Goal: Navigation & Orientation: Find specific page/section

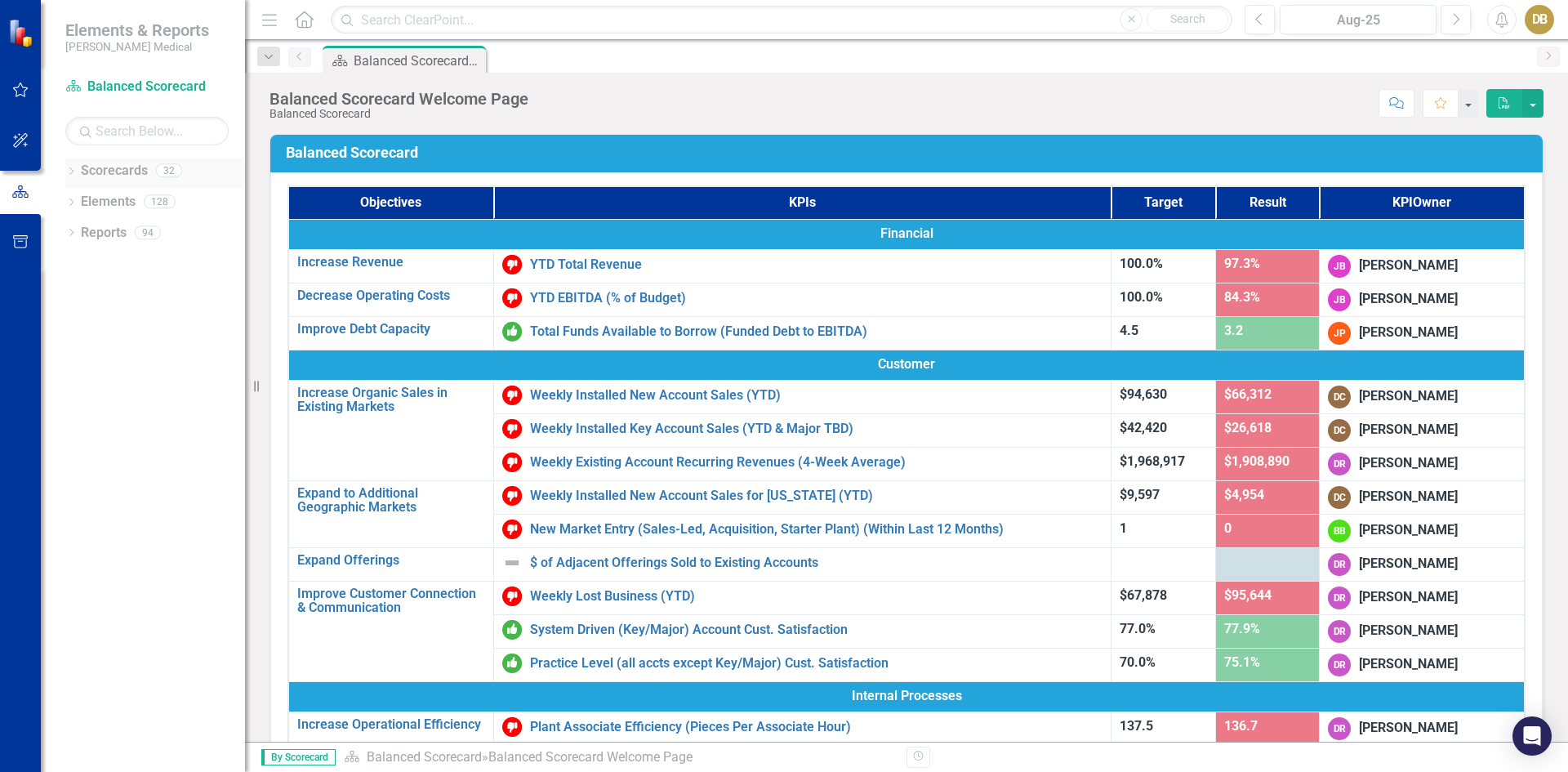
click at [68, 171] on icon "Dropdown" at bounding box center [71, 172] width 12 height 9
click at [83, 230] on icon "Dropdown" at bounding box center [80, 231] width 13 height 10
click at [135, 296] on link "Retention" at bounding box center [175, 294] width 139 height 19
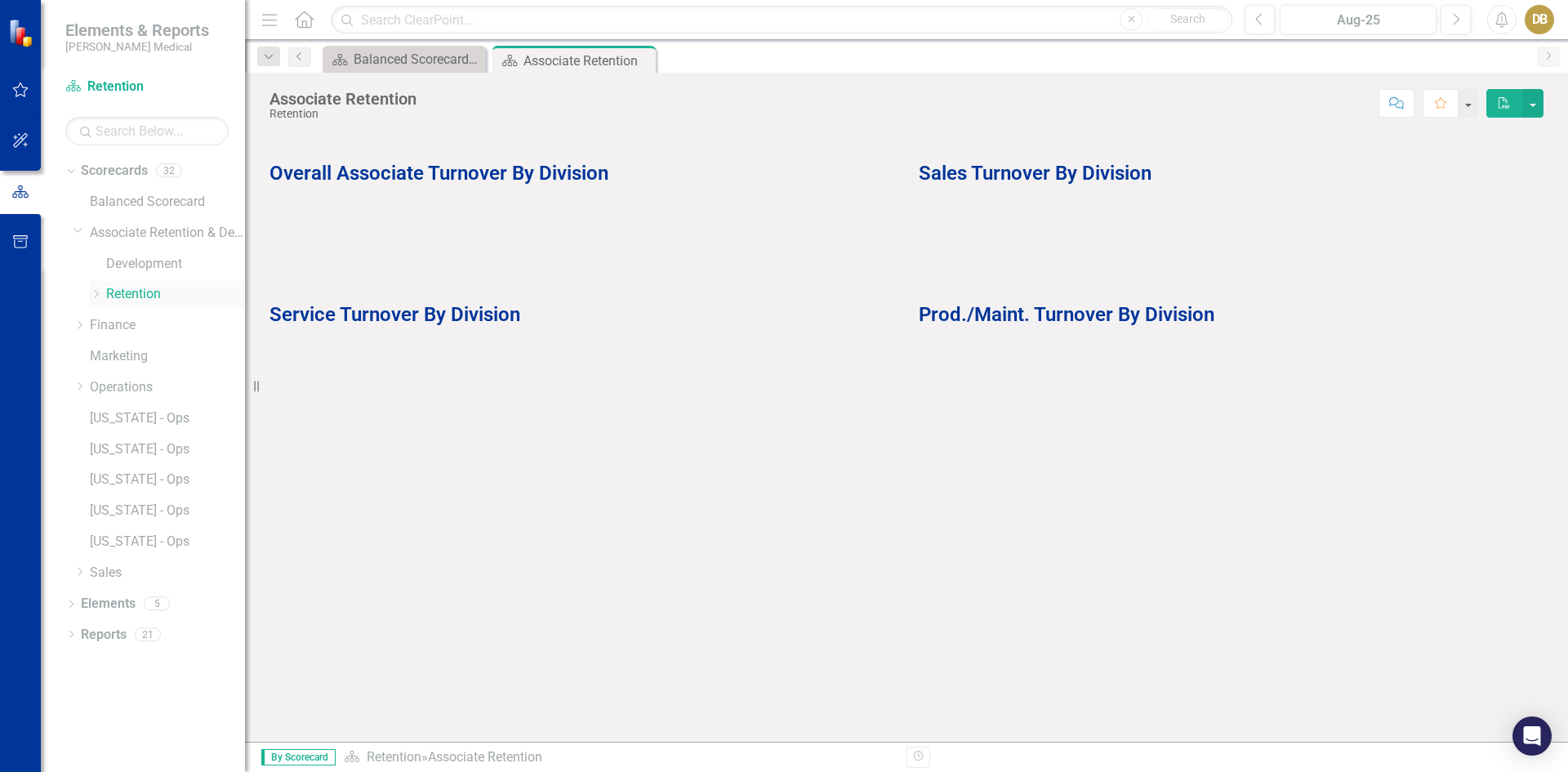
click at [94, 290] on icon at bounding box center [96, 294] width 5 height 8
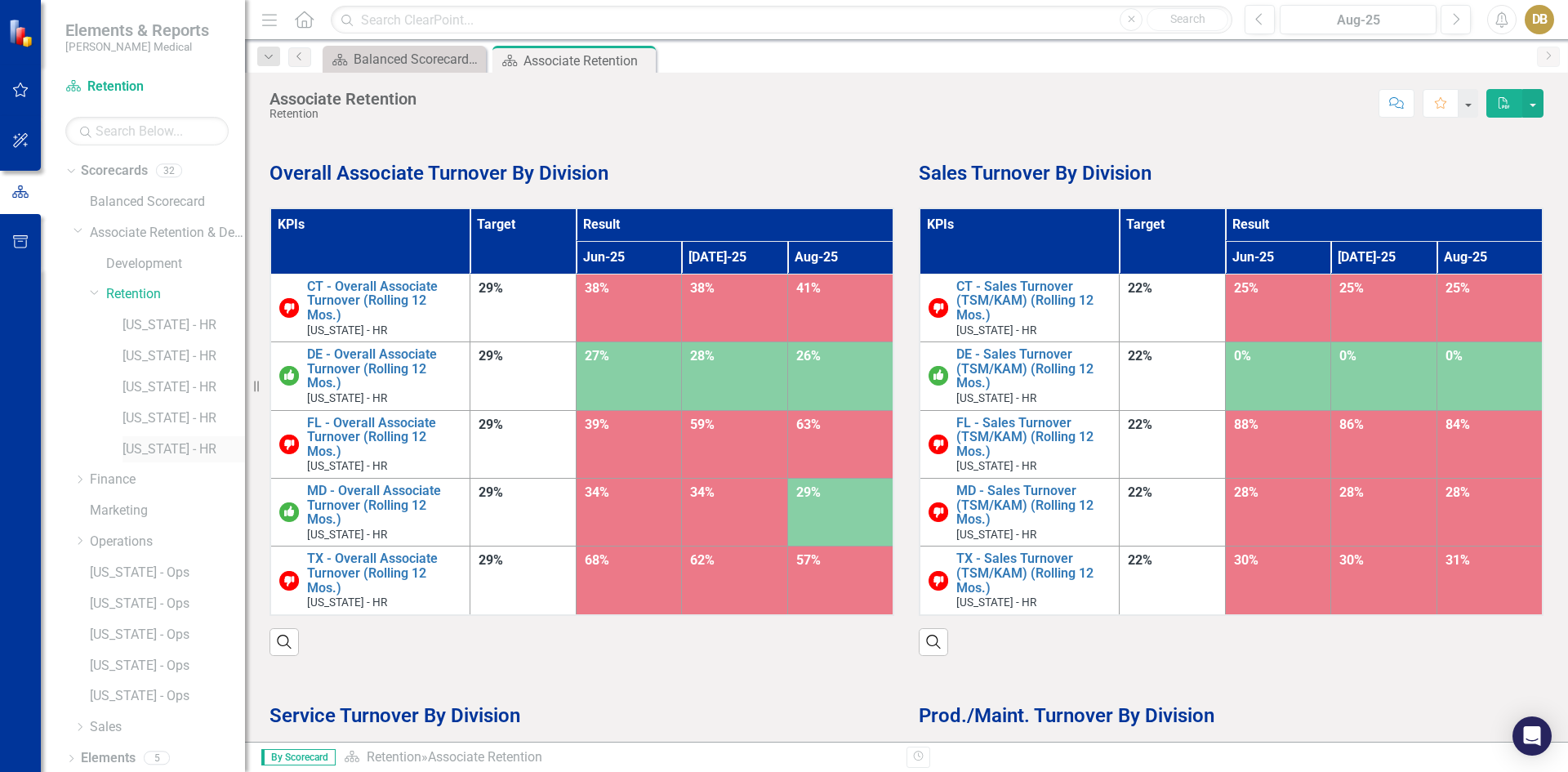
click at [151, 446] on link "[US_STATE] - HR" at bounding box center [183, 449] width 122 height 19
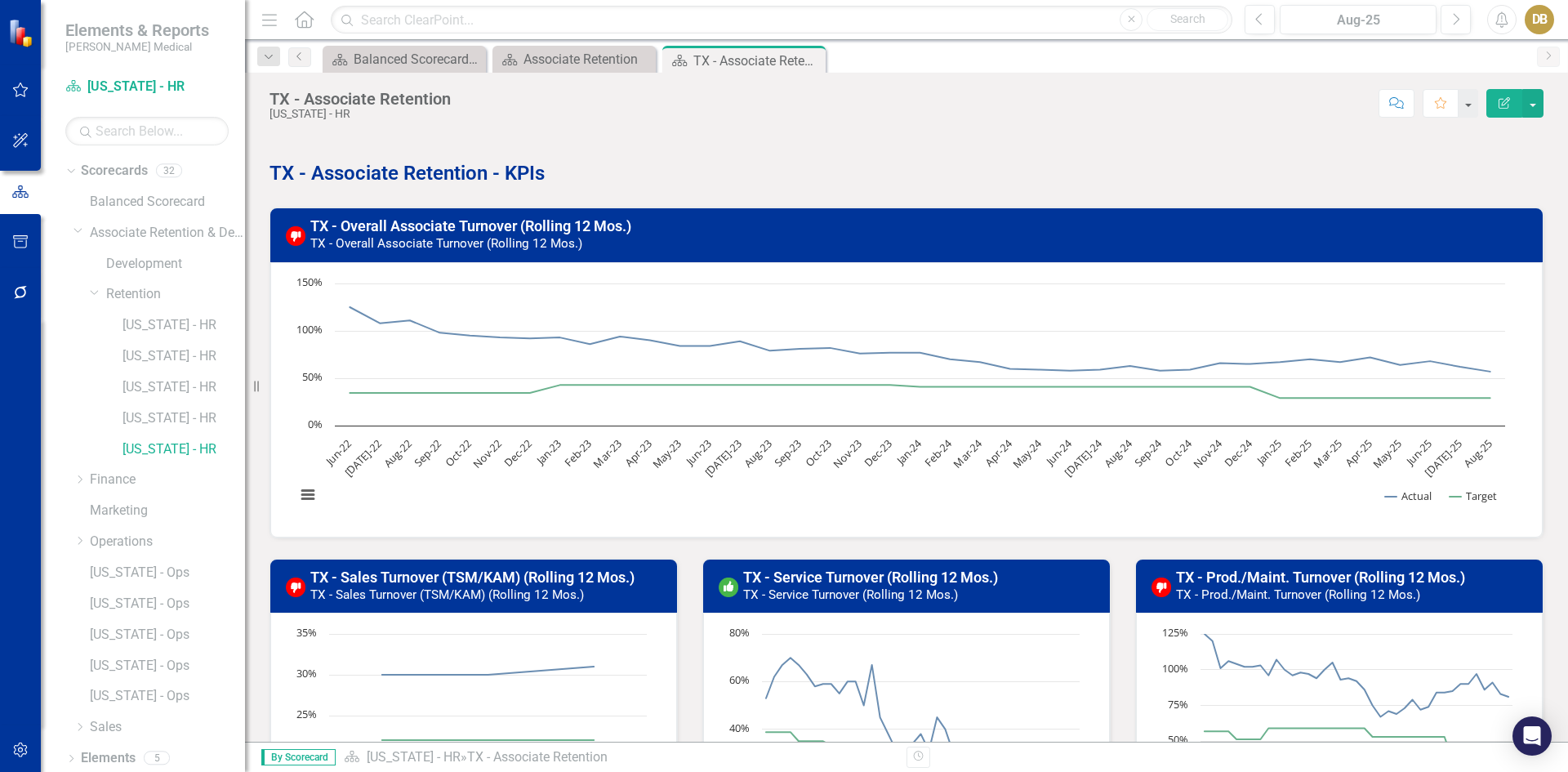
click at [1503, 103] on icon "button" at bounding box center [1504, 103] width 12 height 12
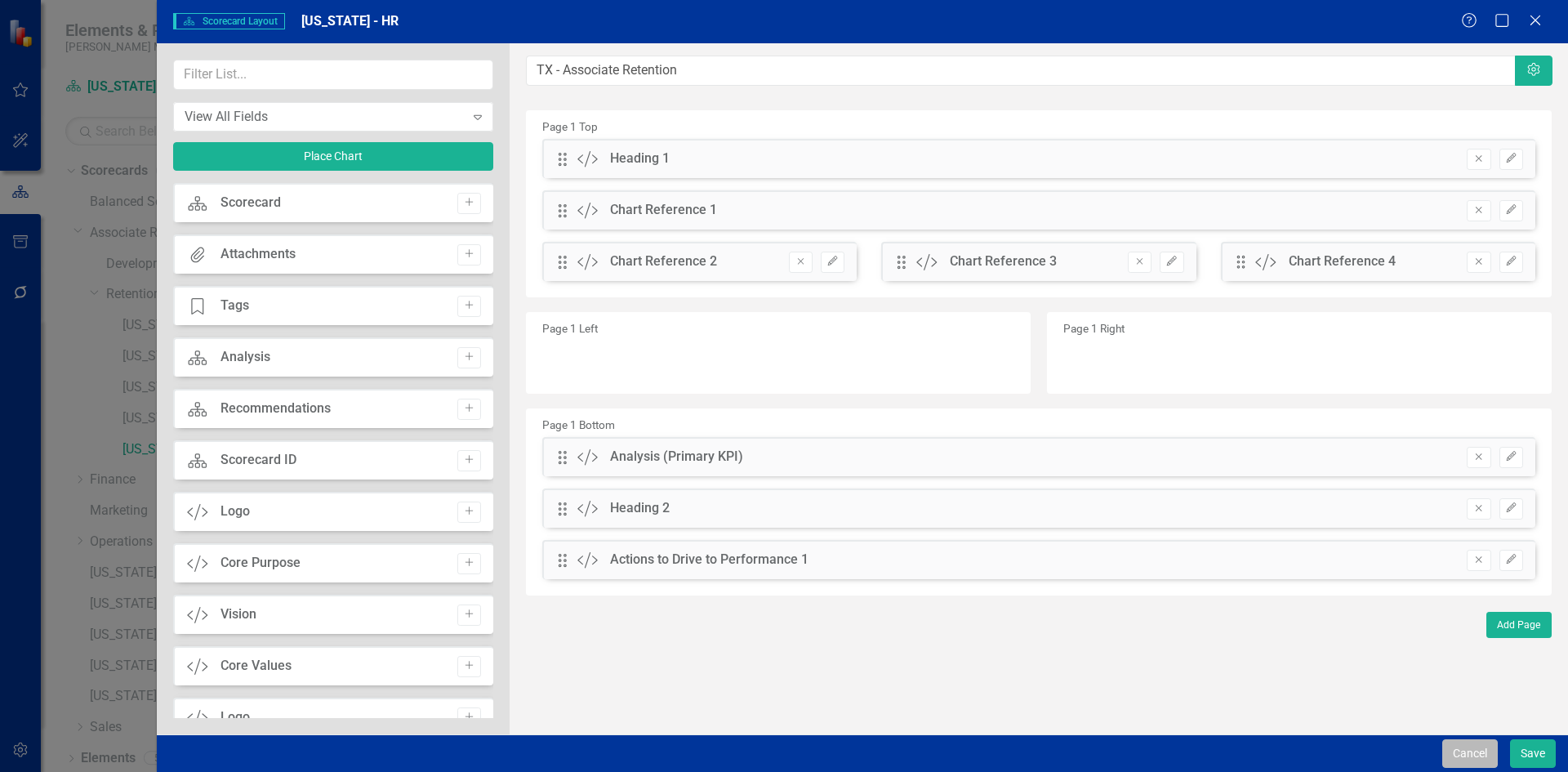
click at [1471, 754] on button "Cancel" at bounding box center [1469, 754] width 55 height 29
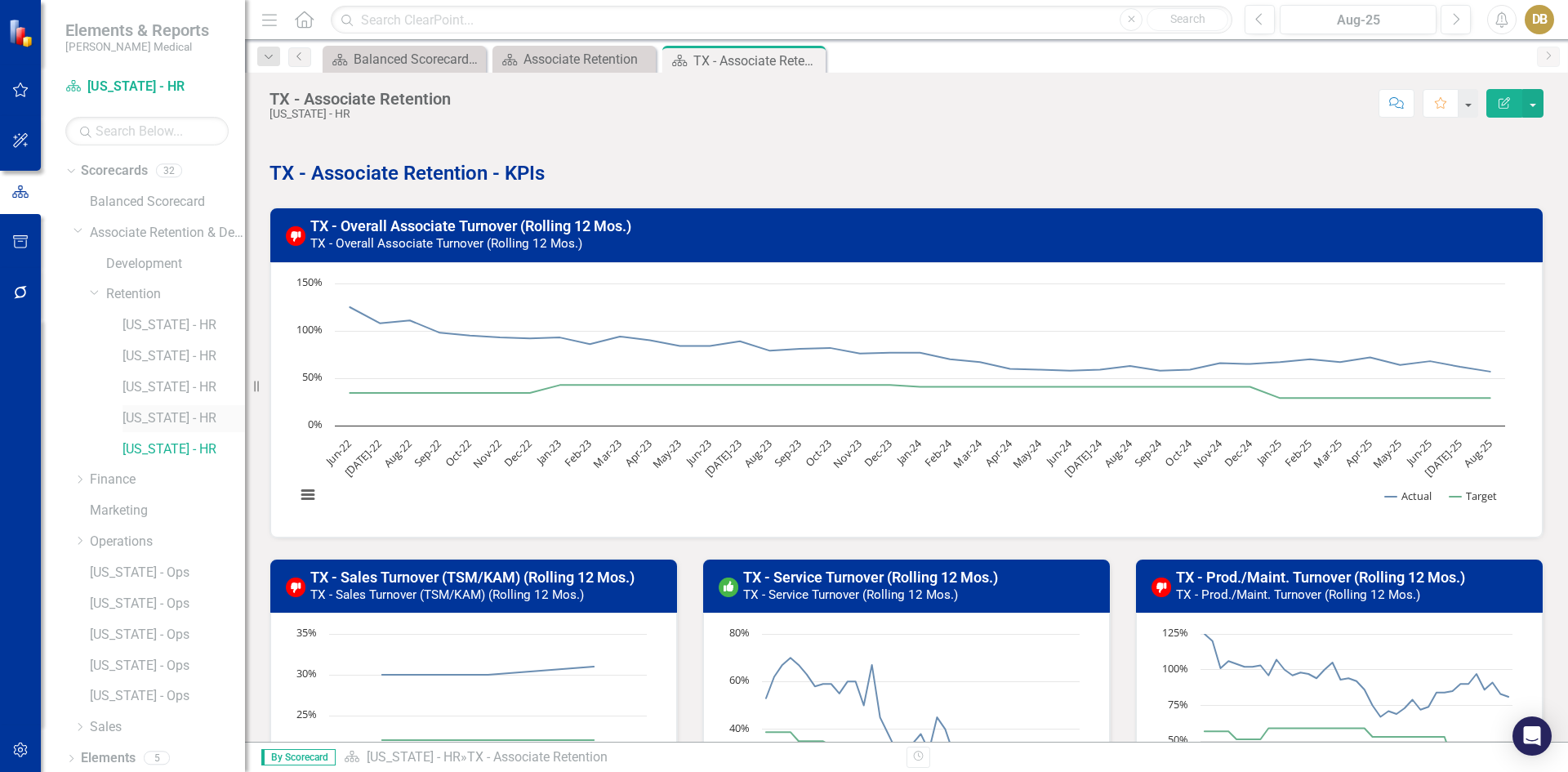
click at [140, 416] on link "[US_STATE] - HR" at bounding box center [183, 418] width 122 height 19
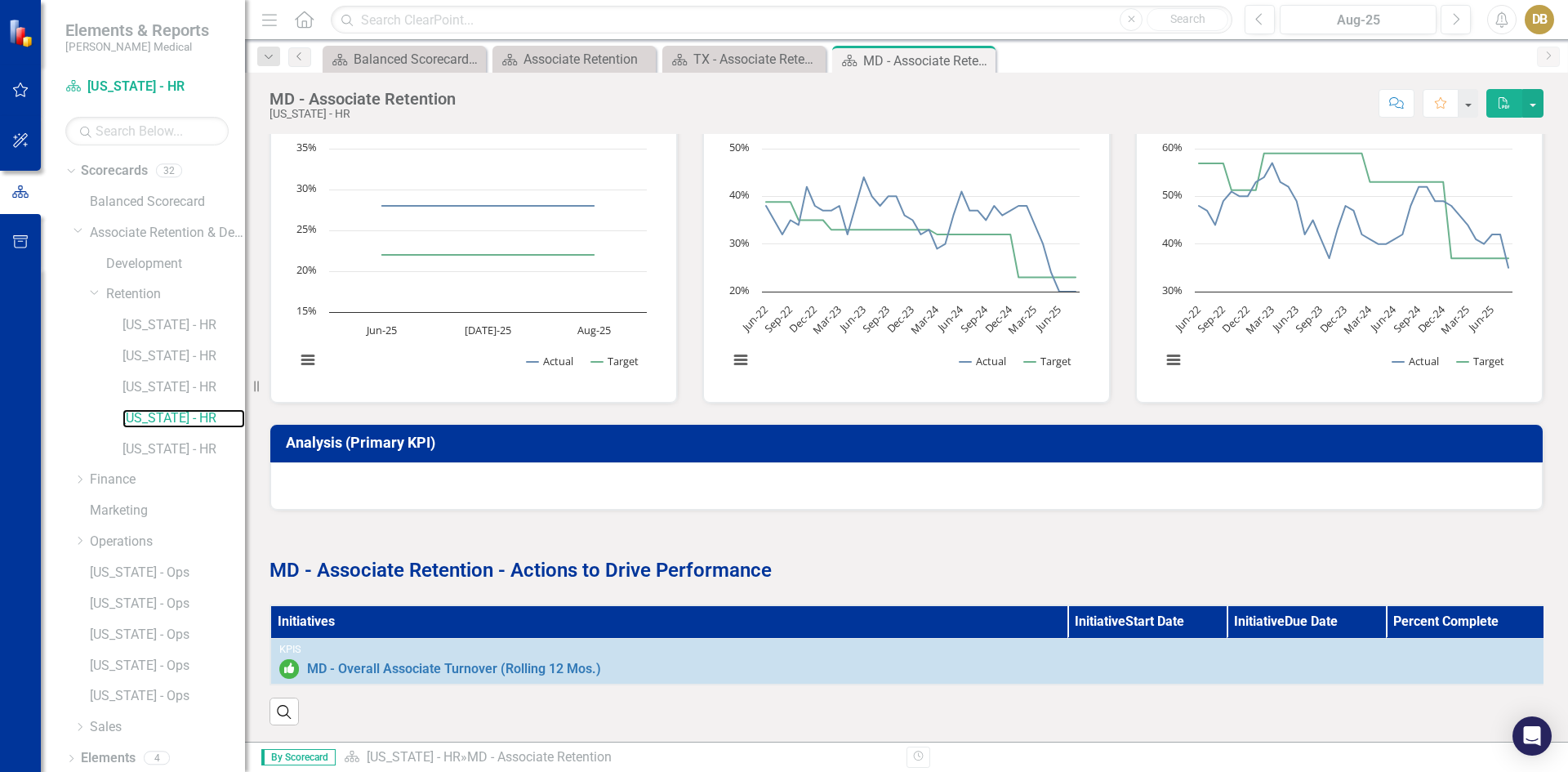
scroll to position [497, 0]
click at [551, 561] on strong "MD - Associate Retention - Actions to Drive Performance" at bounding box center [521, 570] width 502 height 23
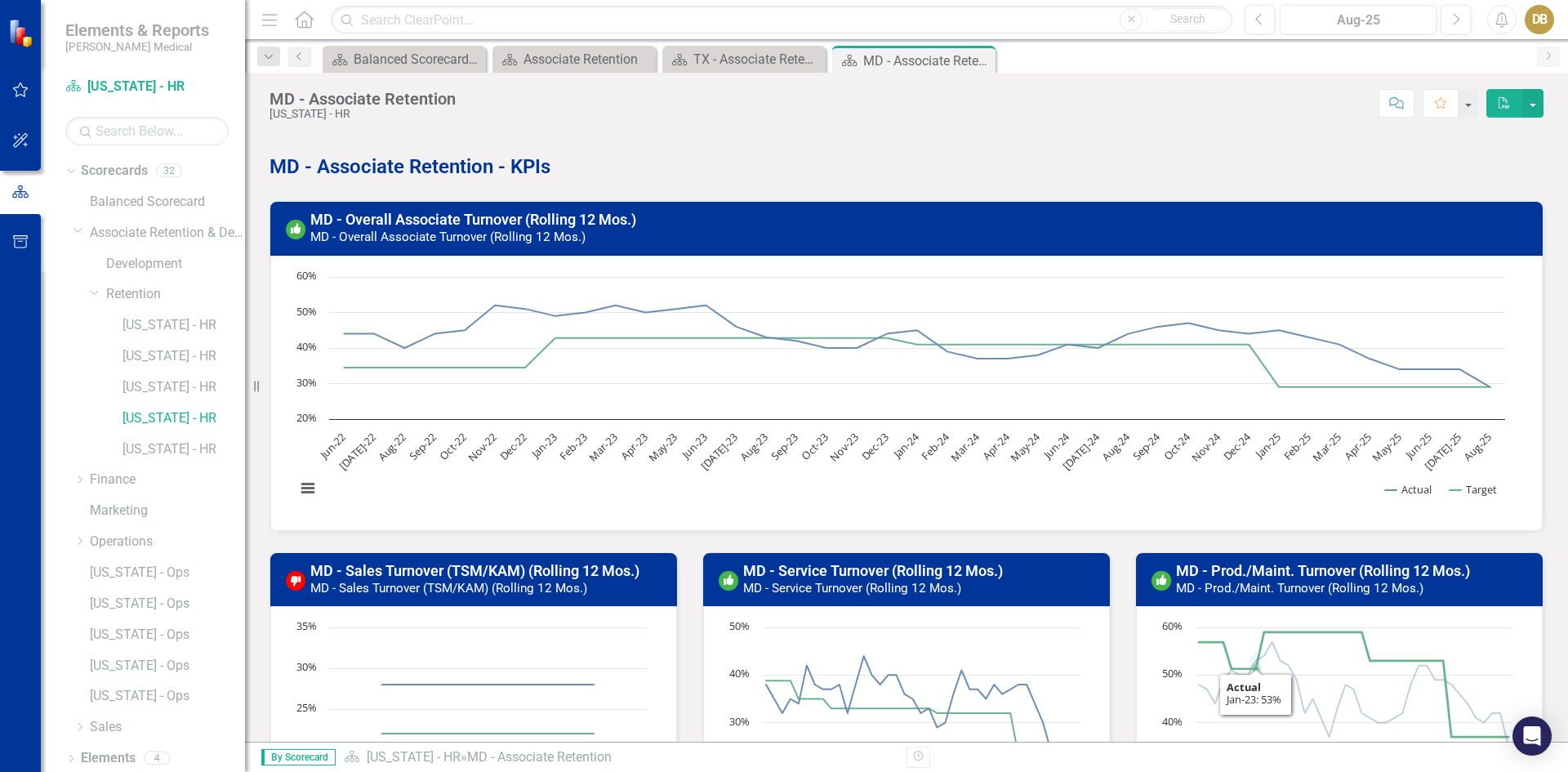
scroll to position [0, 0]
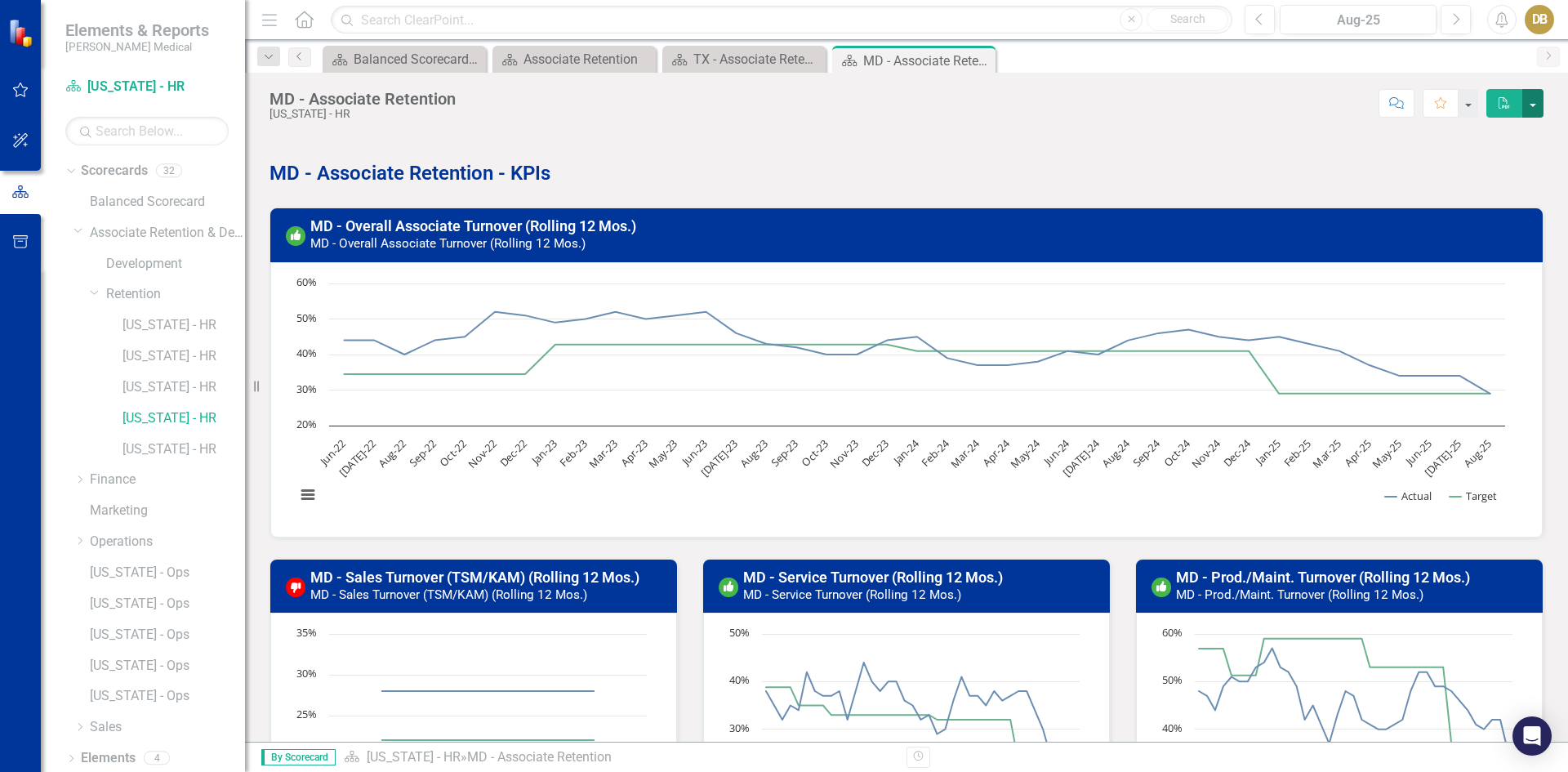
click at [1525, 98] on button "button" at bounding box center [1532, 103] width 21 height 29
click at [1500, 103] on icon "PDF" at bounding box center [1504, 103] width 15 height 12
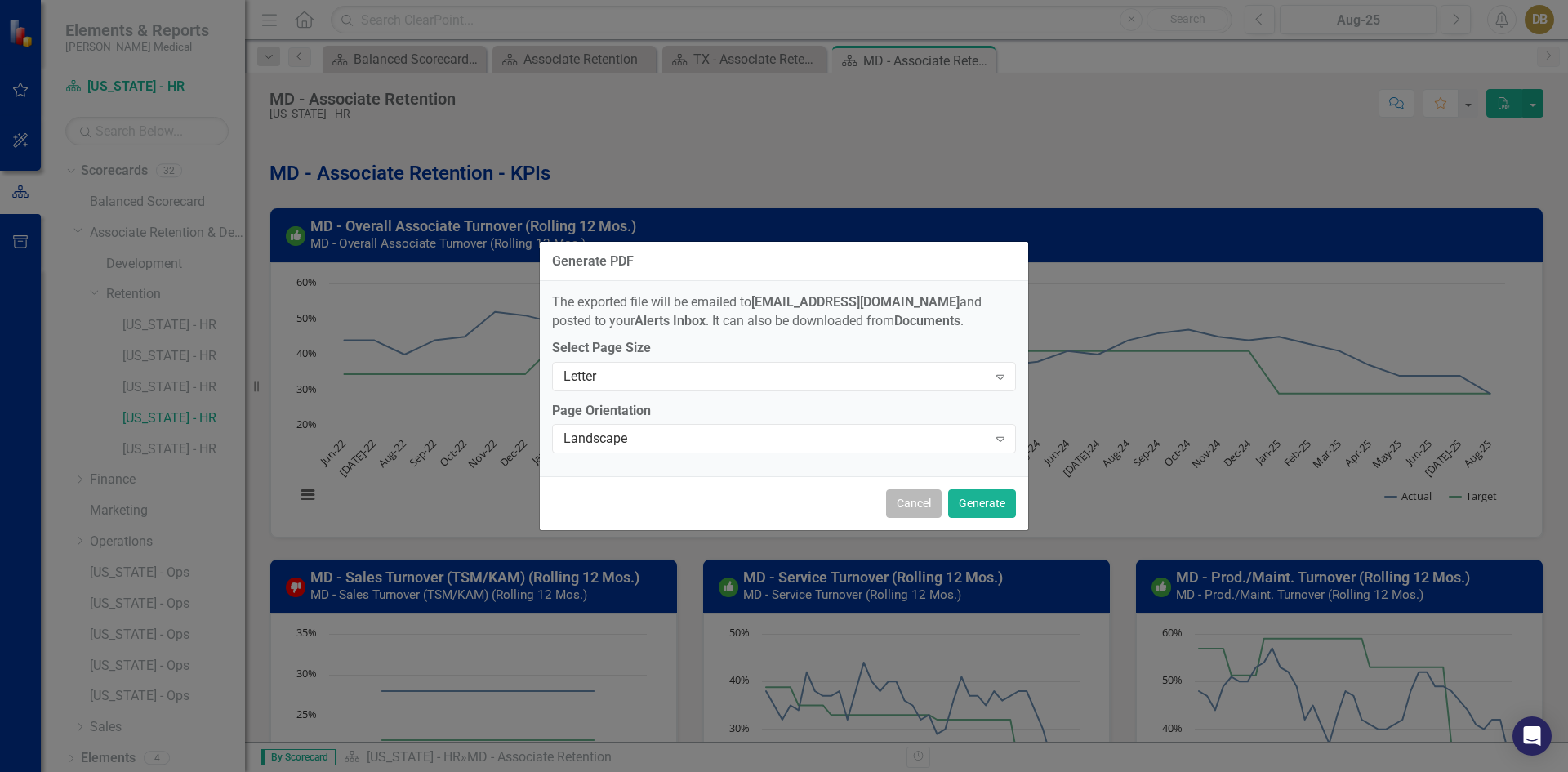
click at [912, 506] on button "Cancel" at bounding box center [913, 503] width 55 height 29
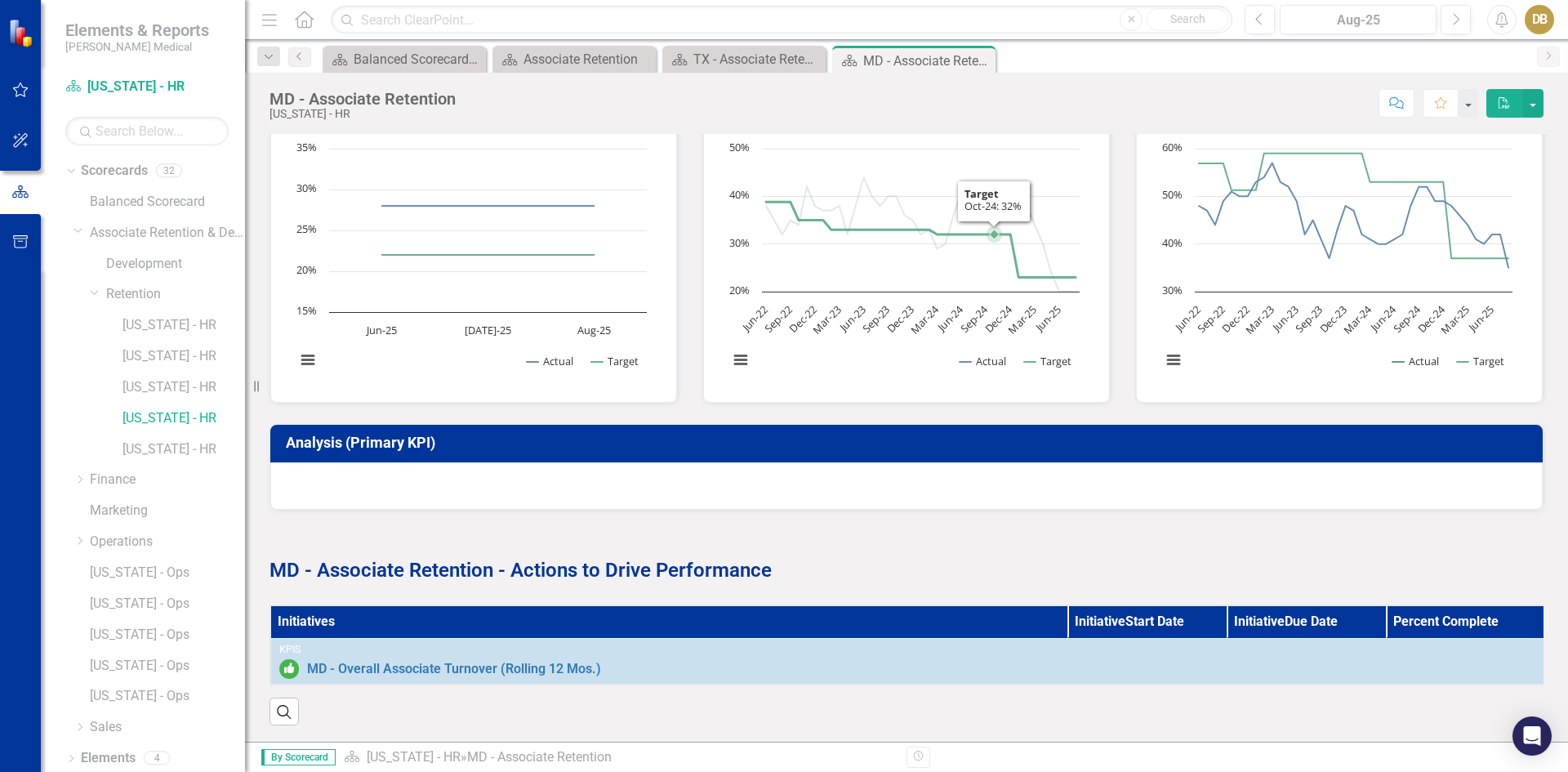
scroll to position [497, 0]
click at [412, 559] on strong "MD - Associate Retention - Actions to Drive Performance" at bounding box center [521, 570] width 502 height 23
click at [734, 58] on div "TX - Associate Retention" at bounding box center [746, 59] width 108 height 21
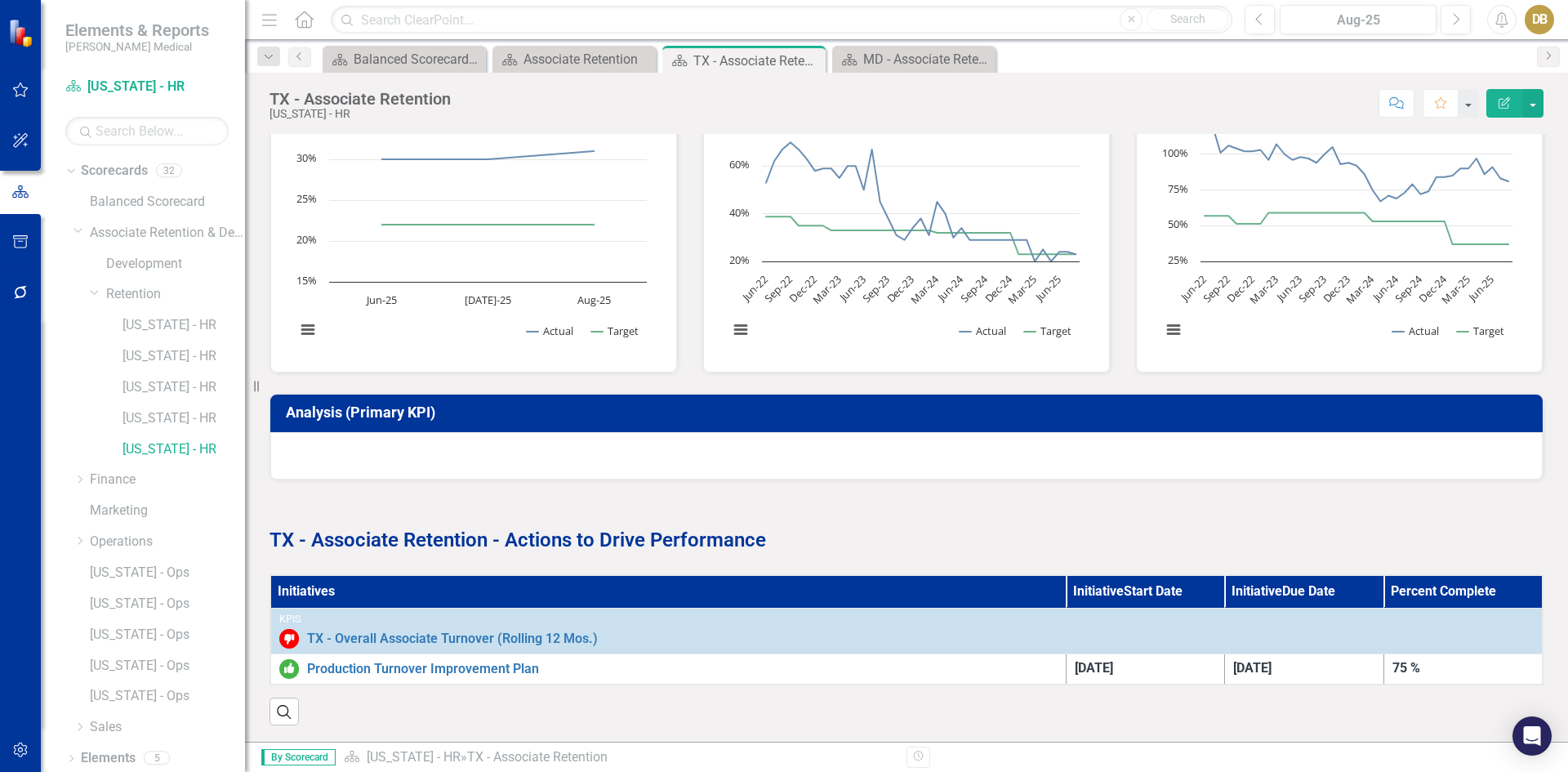
scroll to position [528, 0]
click at [905, 65] on div "MD - Associate Retention" at bounding box center [917, 59] width 108 height 21
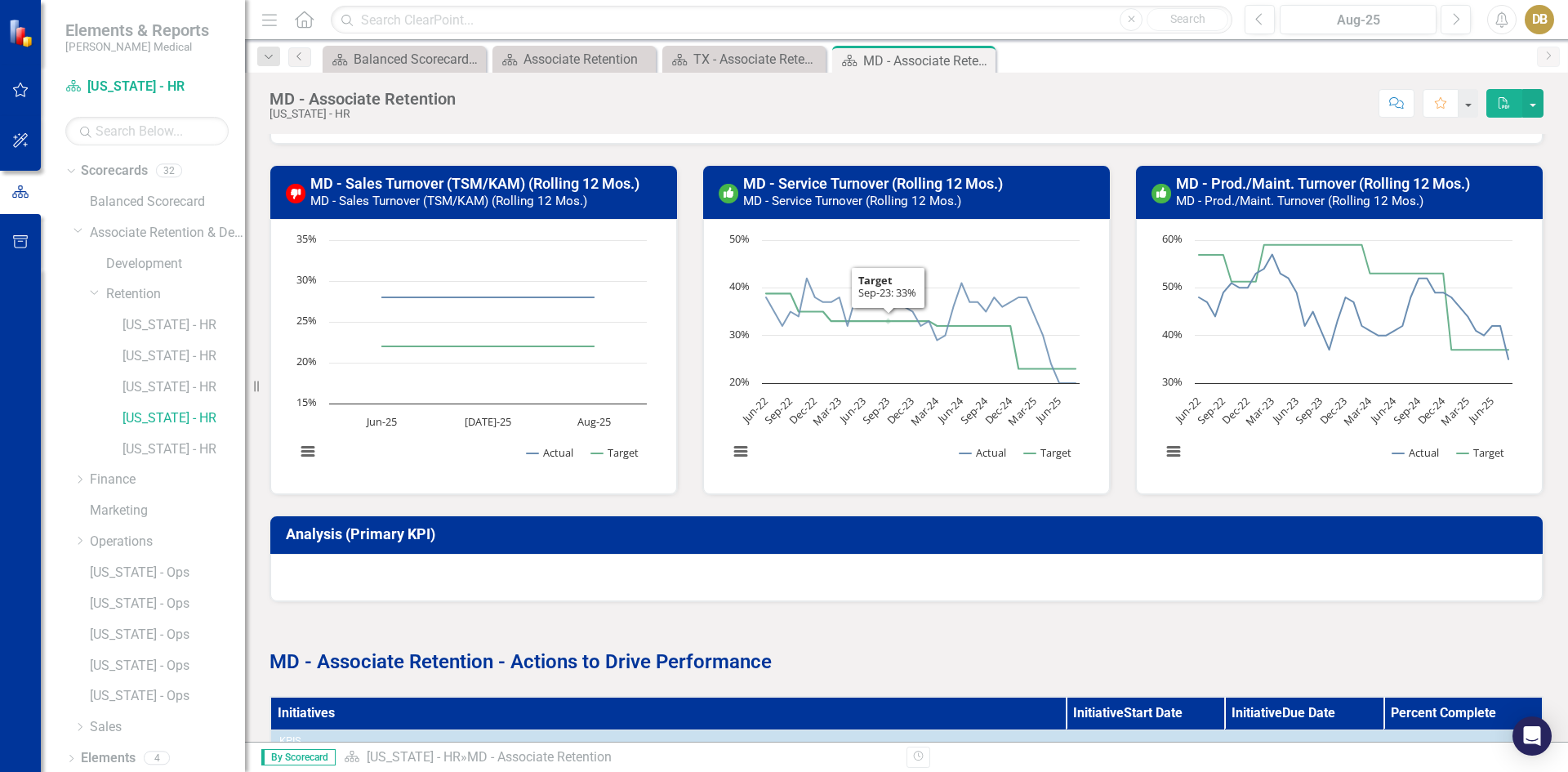
scroll to position [497, 0]
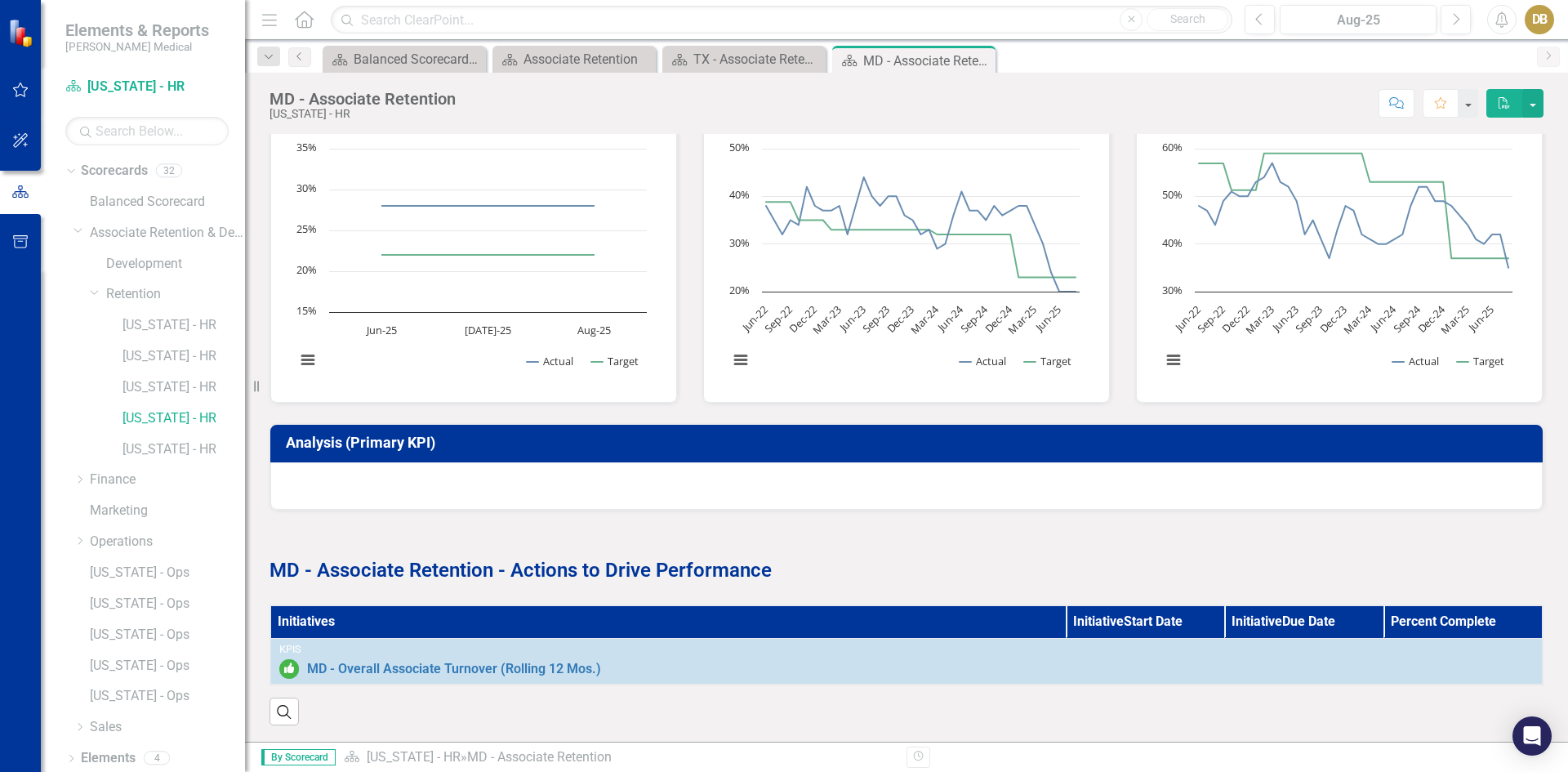
click at [306, 607] on th "Initiatives" at bounding box center [667, 621] width 795 height 33
click at [742, 65] on div "TX - Associate Retention" at bounding box center [746, 59] width 108 height 21
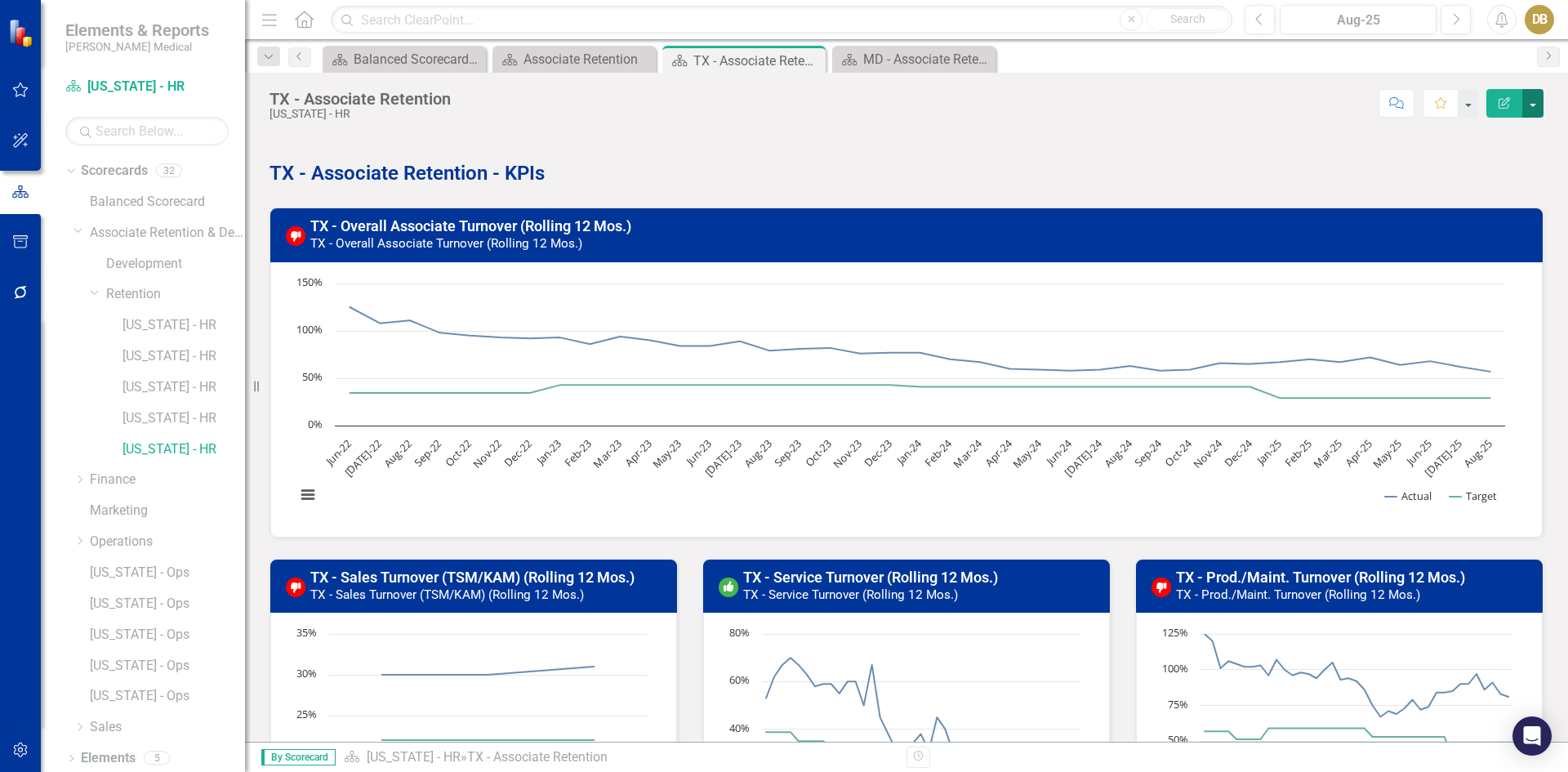
click at [1533, 101] on button "button" at bounding box center [1532, 103] width 21 height 29
click at [1465, 135] on link "Edit Edit Scorecard" at bounding box center [1476, 133] width 132 height 30
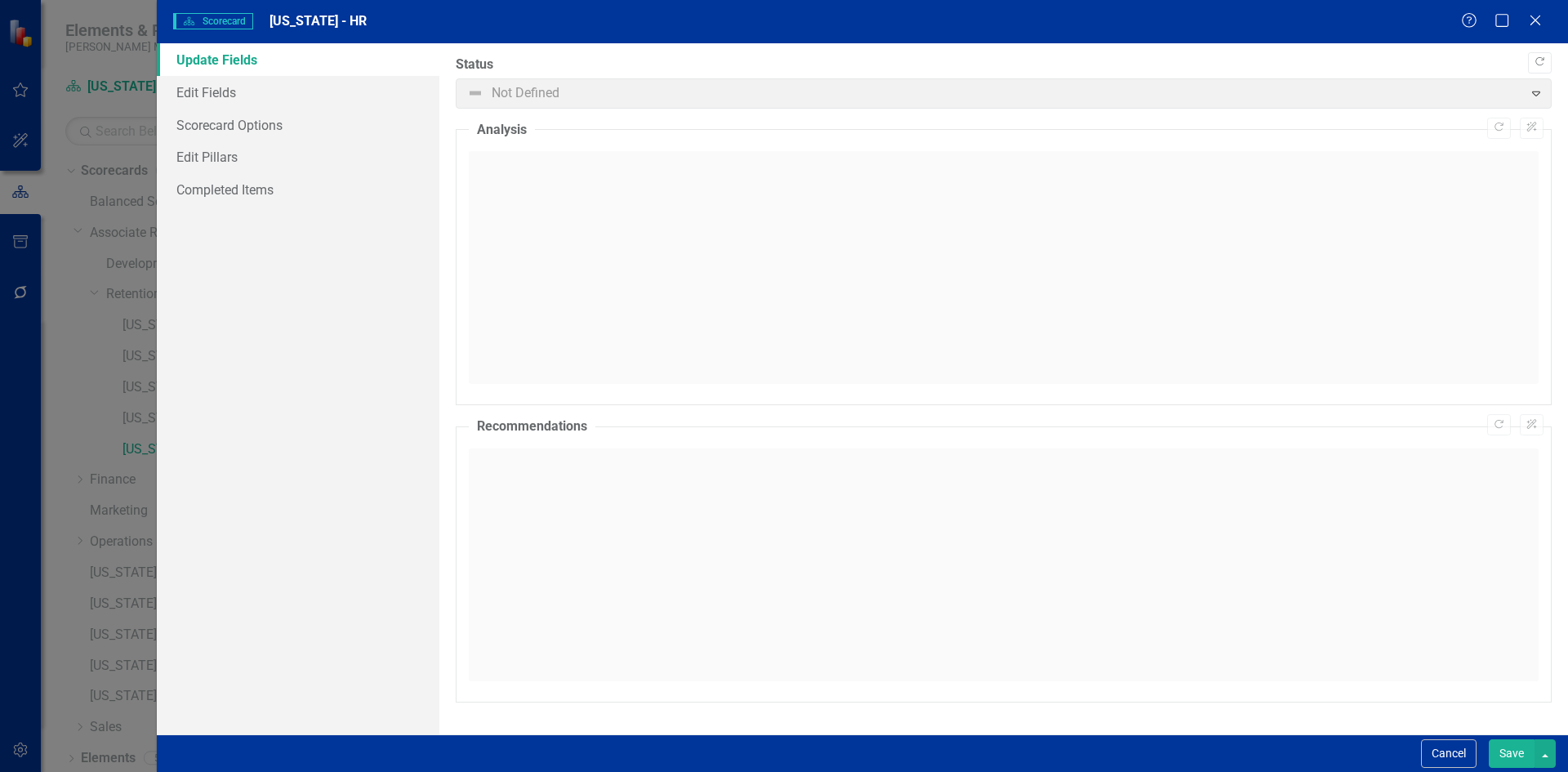
click at [1534, 92] on span "Not Defined Expand" at bounding box center [1003, 93] width 1096 height 30
click at [209, 89] on link "Edit Fields" at bounding box center [298, 93] width 283 height 33
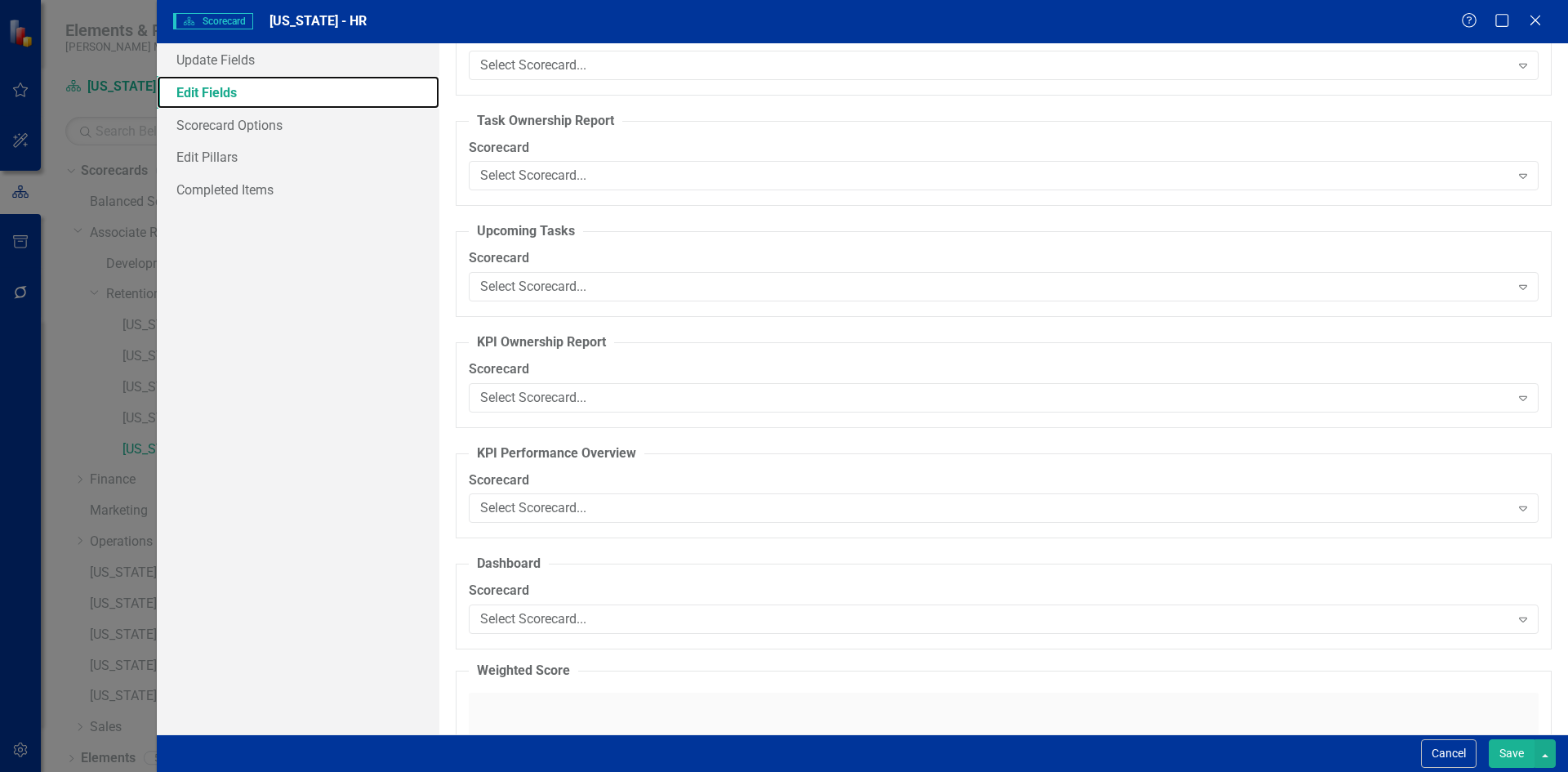
scroll to position [2858, 0]
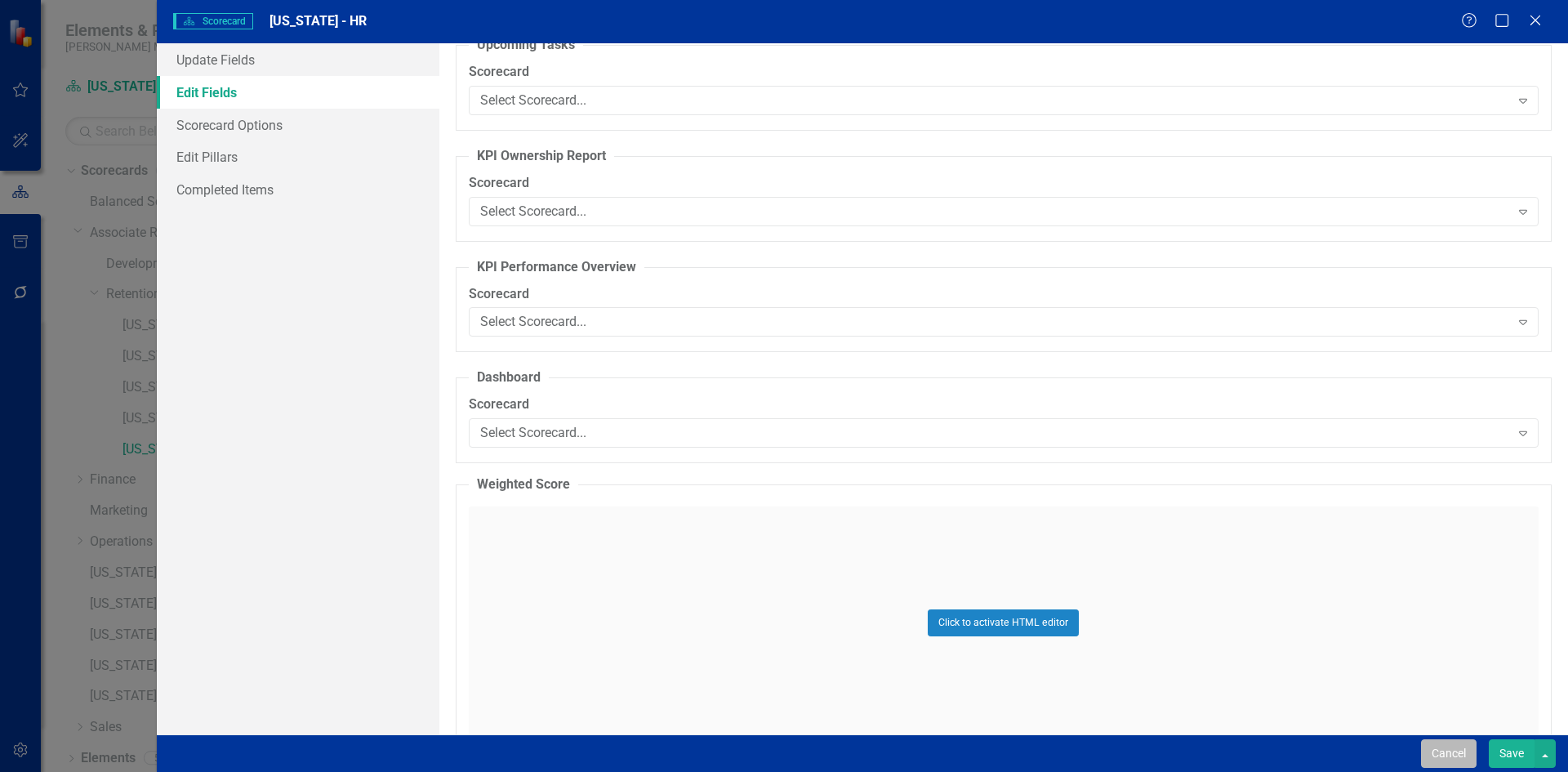
click at [1447, 748] on button "Cancel" at bounding box center [1448, 754] width 55 height 29
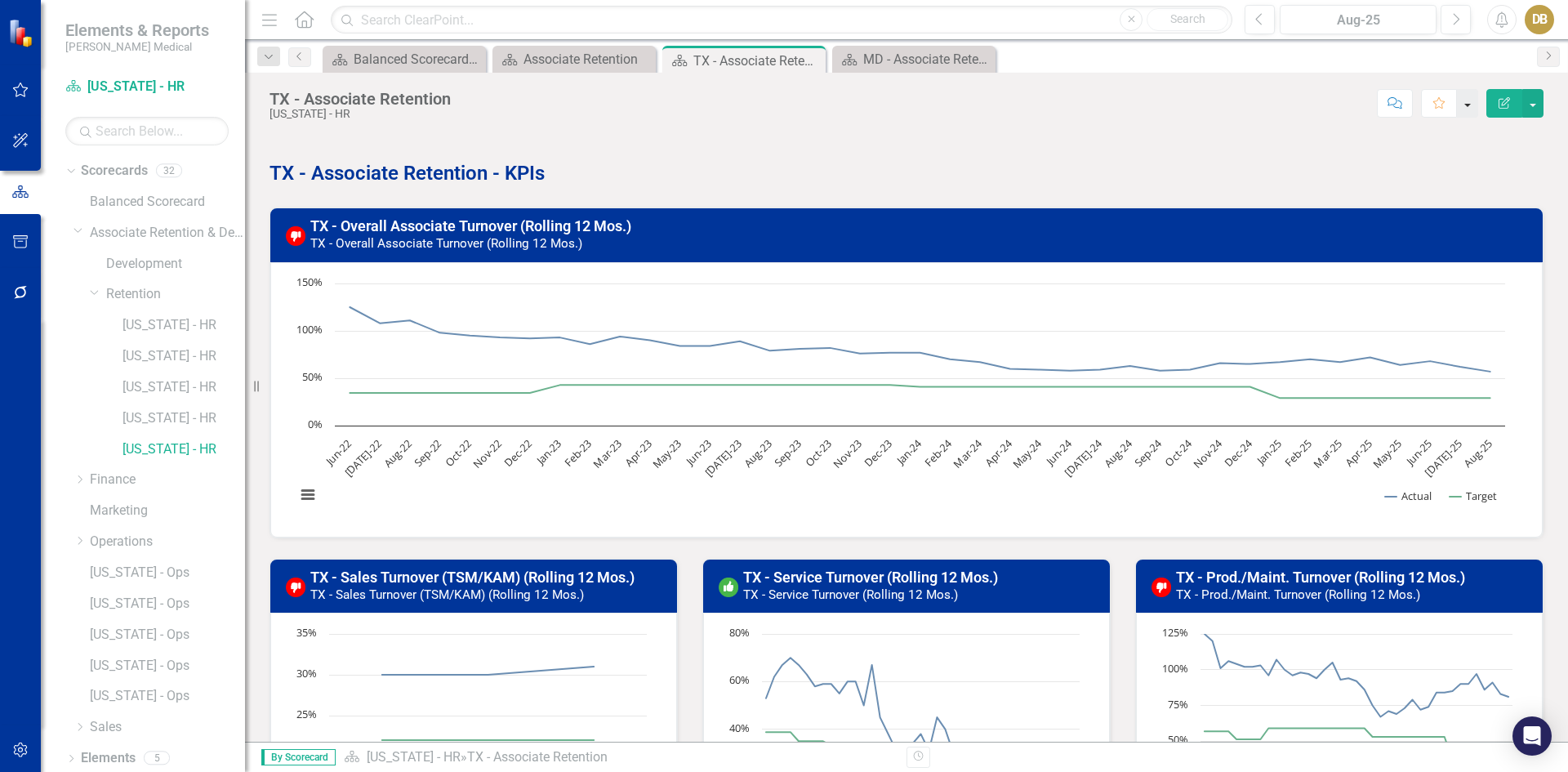
click at [1466, 102] on button "button" at bounding box center [1466, 103] width 21 height 29
click at [272, 20] on icon "button" at bounding box center [269, 19] width 15 height 12
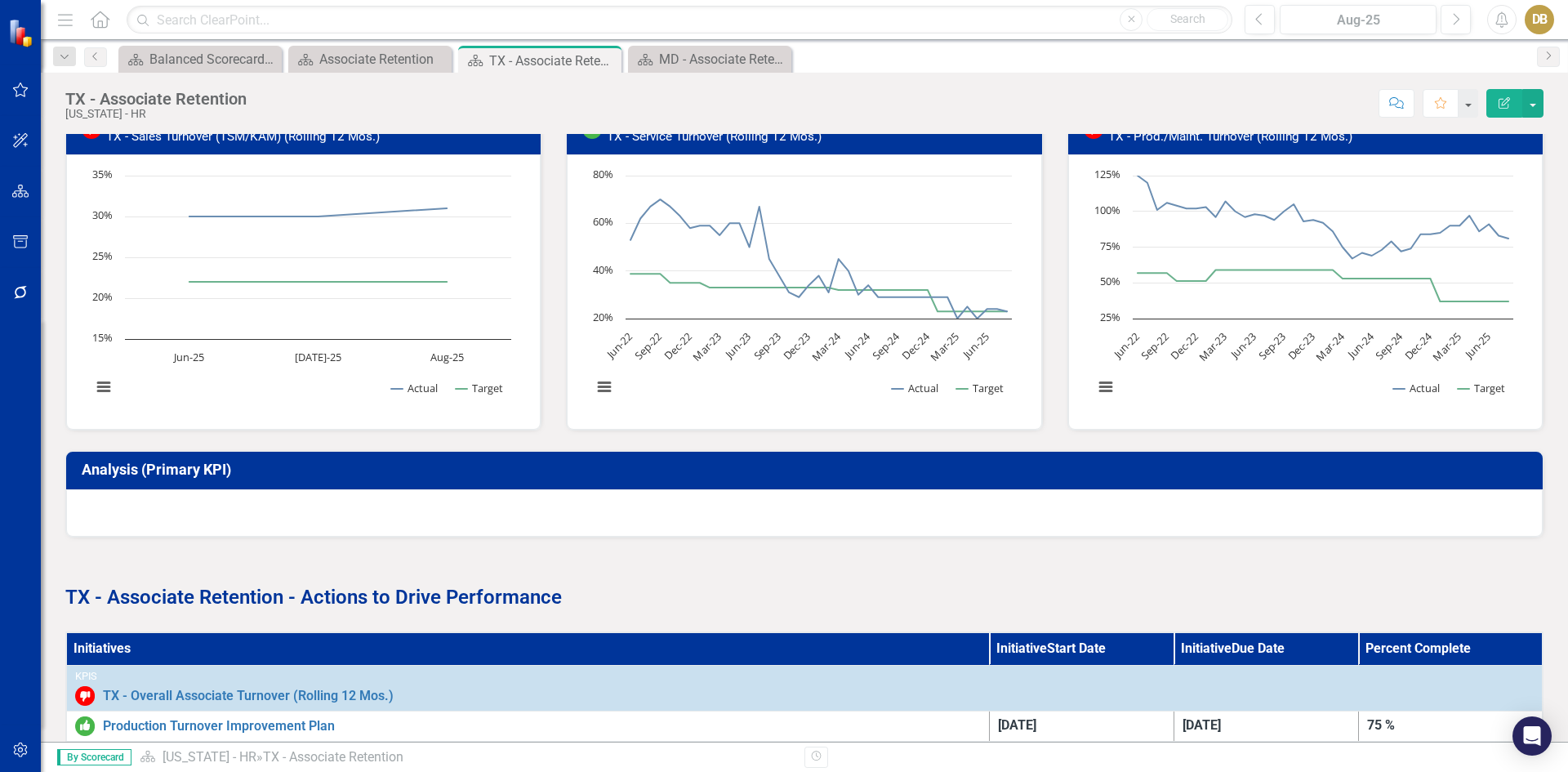
scroll to position [515, 0]
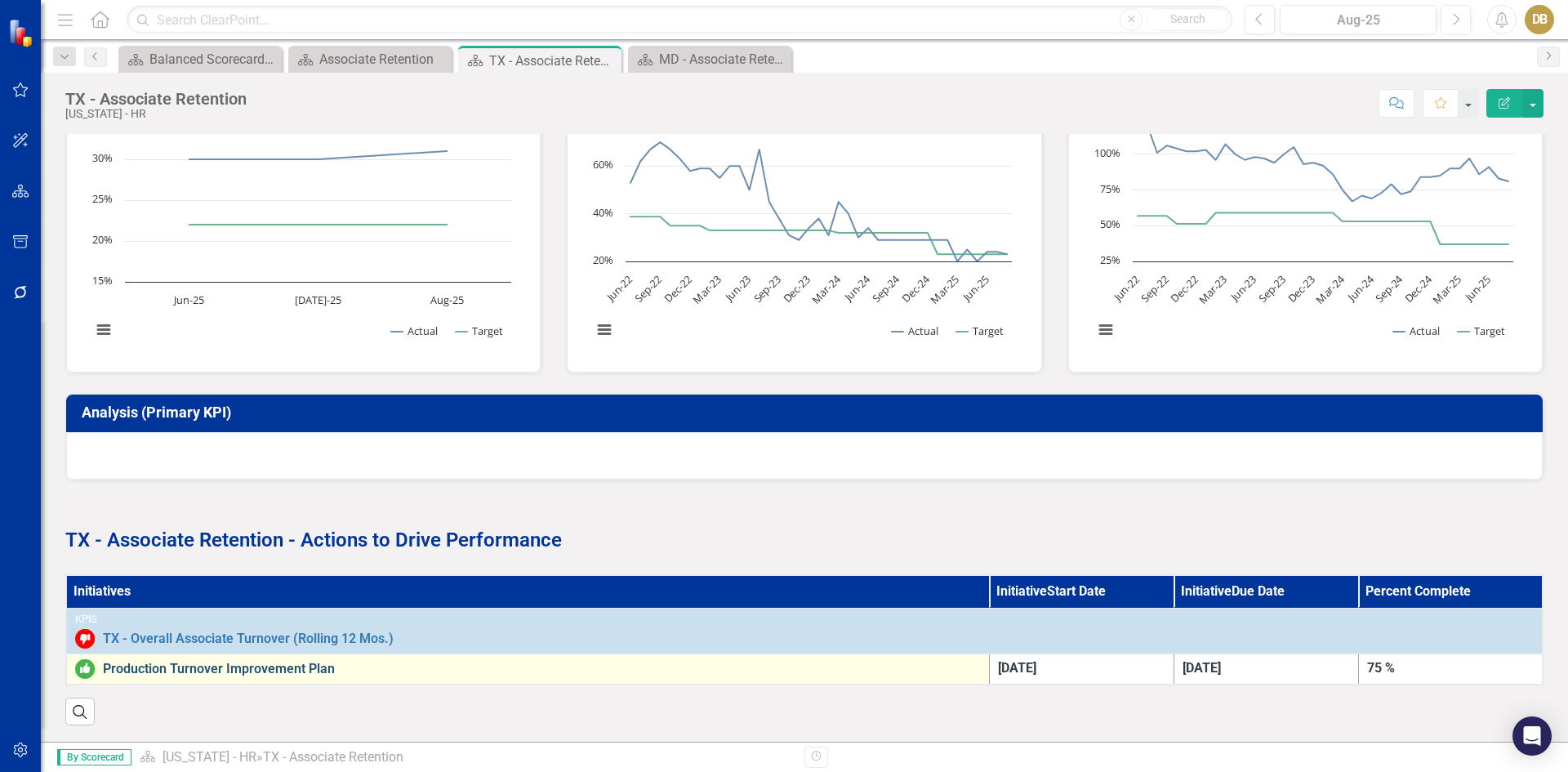
click at [143, 668] on link "Production Turnover Improvement Plan" at bounding box center [541, 669] width 878 height 15
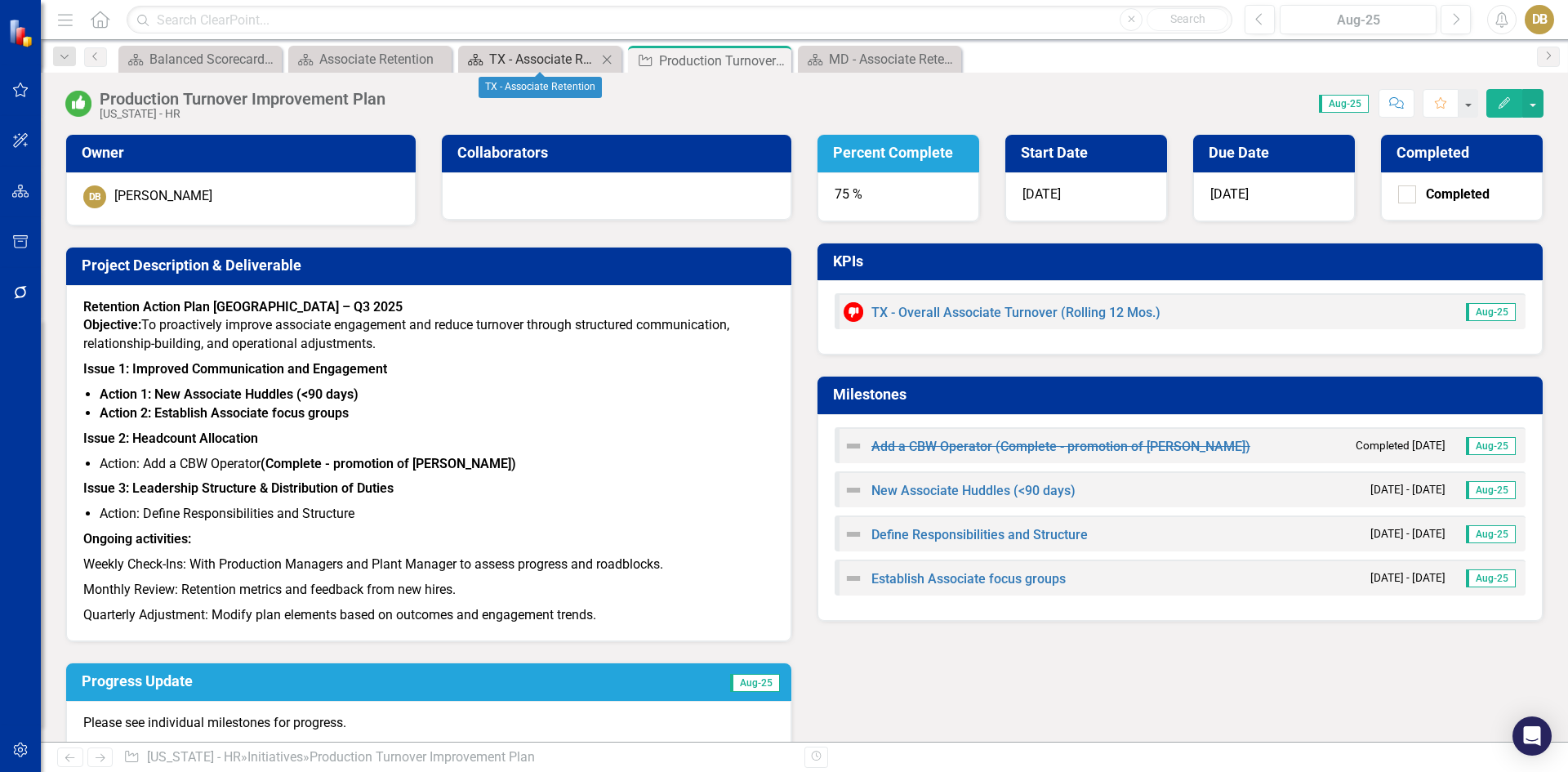
click at [570, 65] on div "TX - Associate Retention" at bounding box center [542, 59] width 108 height 21
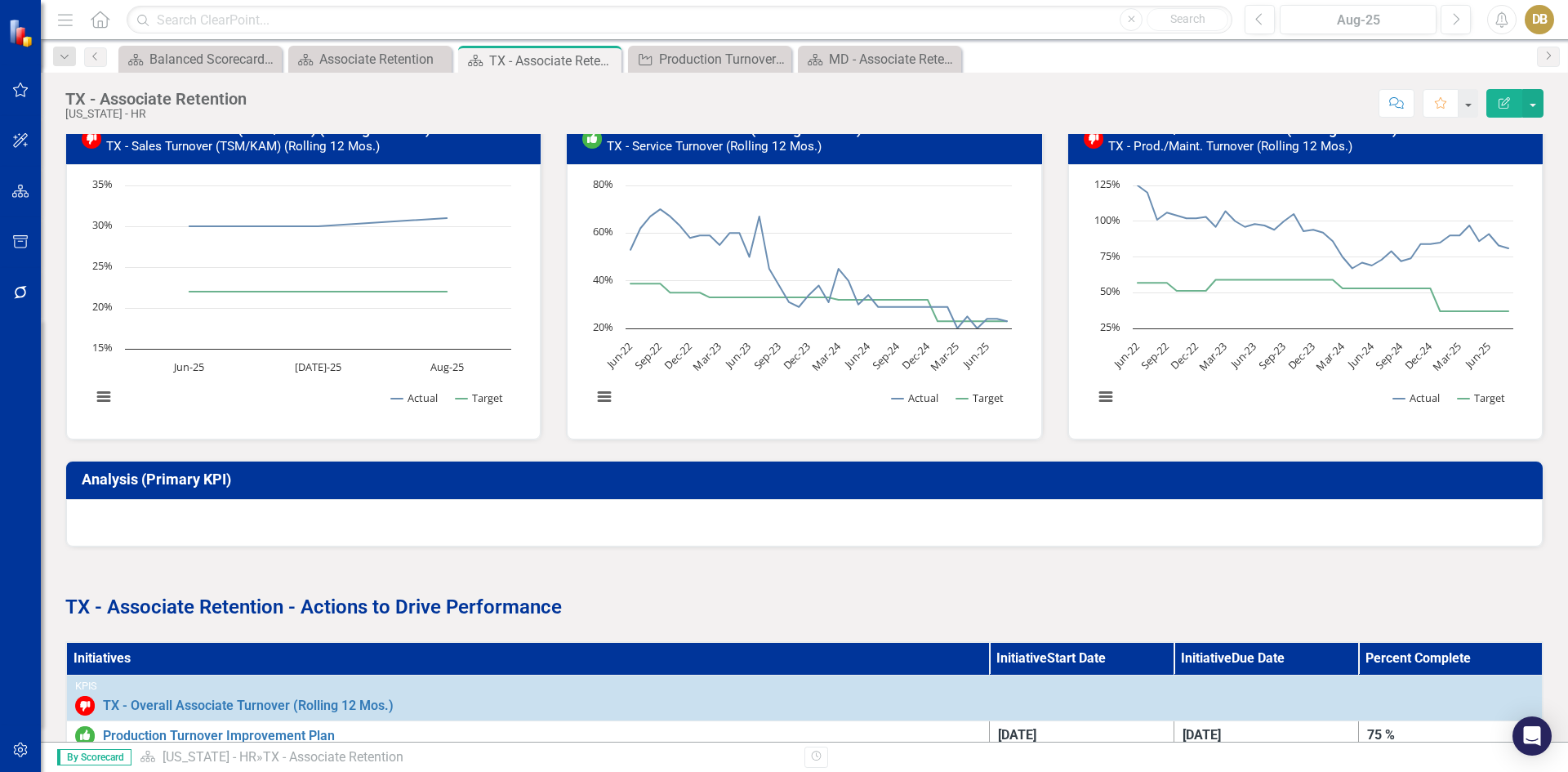
scroll to position [515, 0]
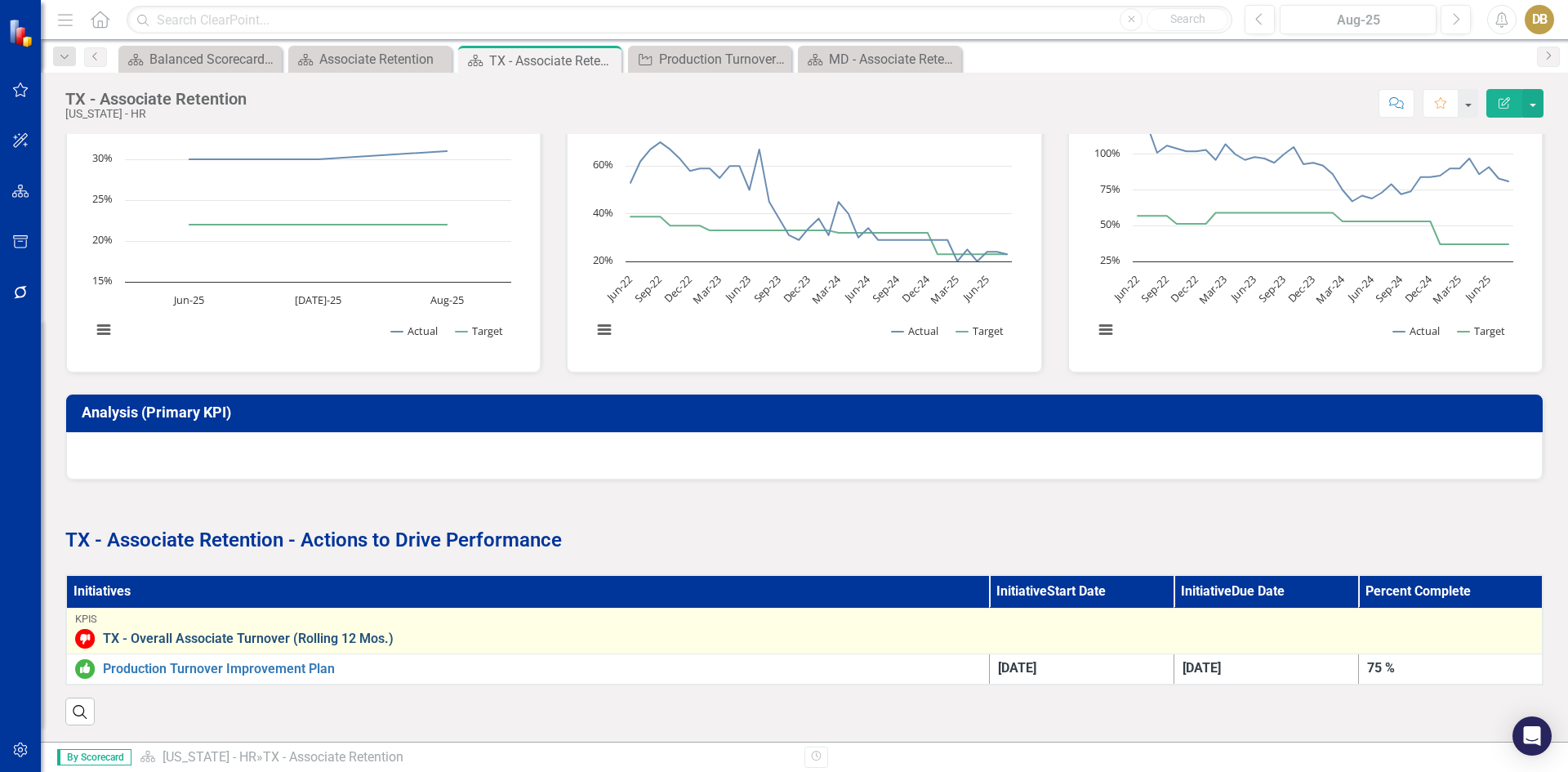
click at [258, 635] on link "TX - Overall Associate Turnover (Rolling 12 Mos.)" at bounding box center [817, 639] width 1430 height 15
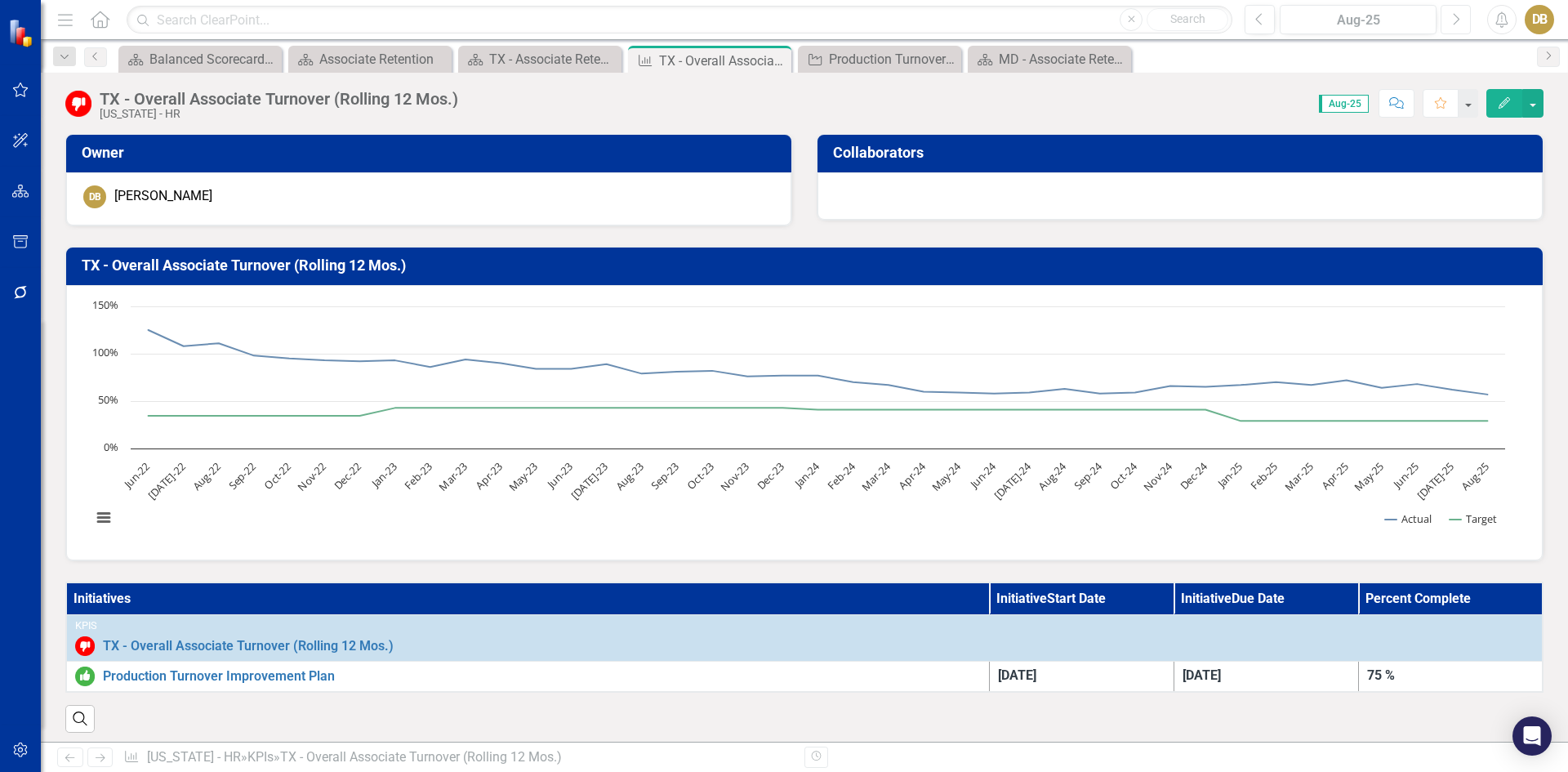
click at [1453, 19] on icon "Next" at bounding box center [1456, 20] width 9 height 15
click at [1256, 18] on icon "Previous" at bounding box center [1260, 20] width 9 height 15
click at [22, 93] on icon "button" at bounding box center [21, 90] width 17 height 13
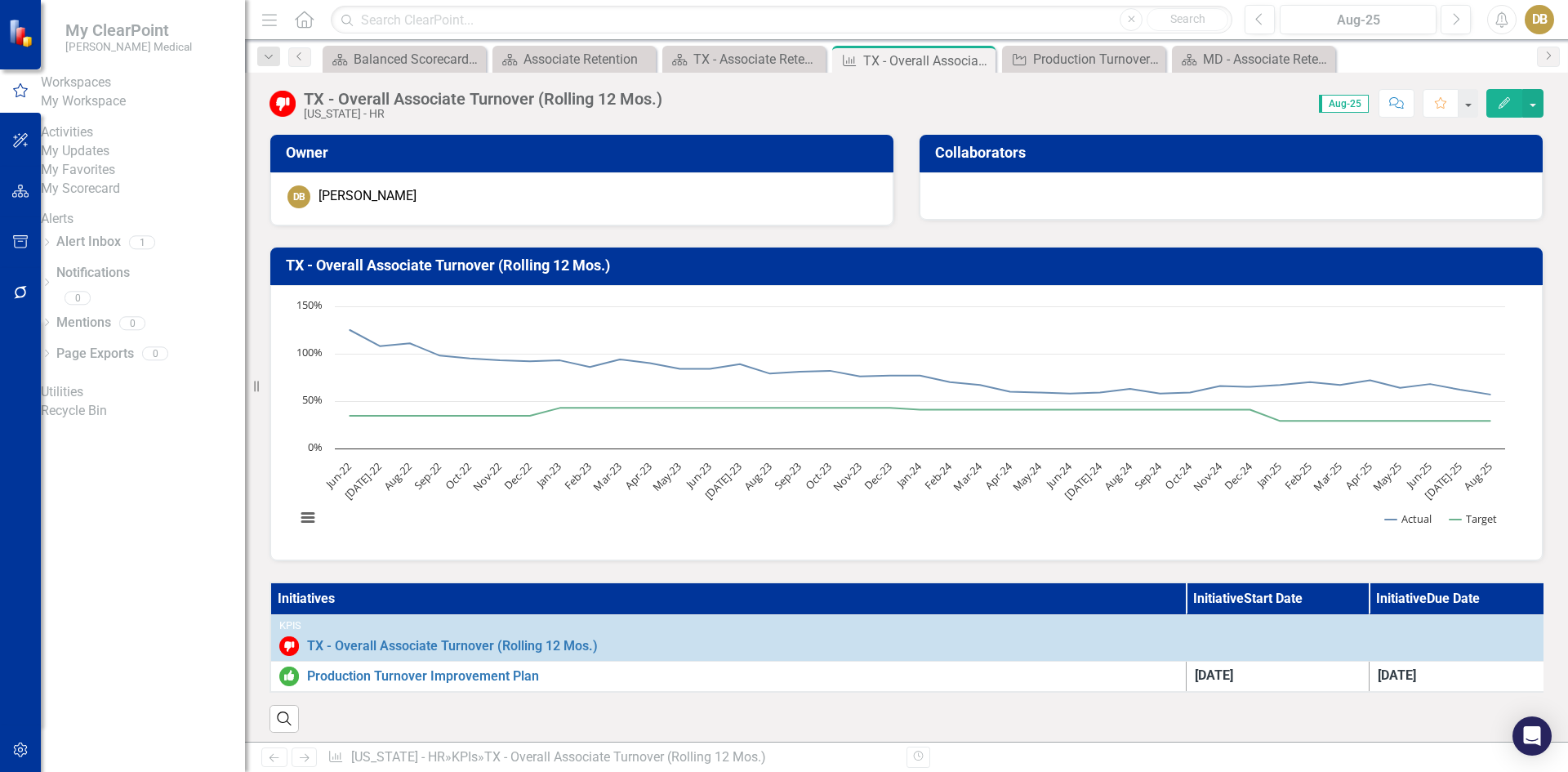
click at [111, 111] on link "My Workspace" at bounding box center [142, 102] width 204 height 19
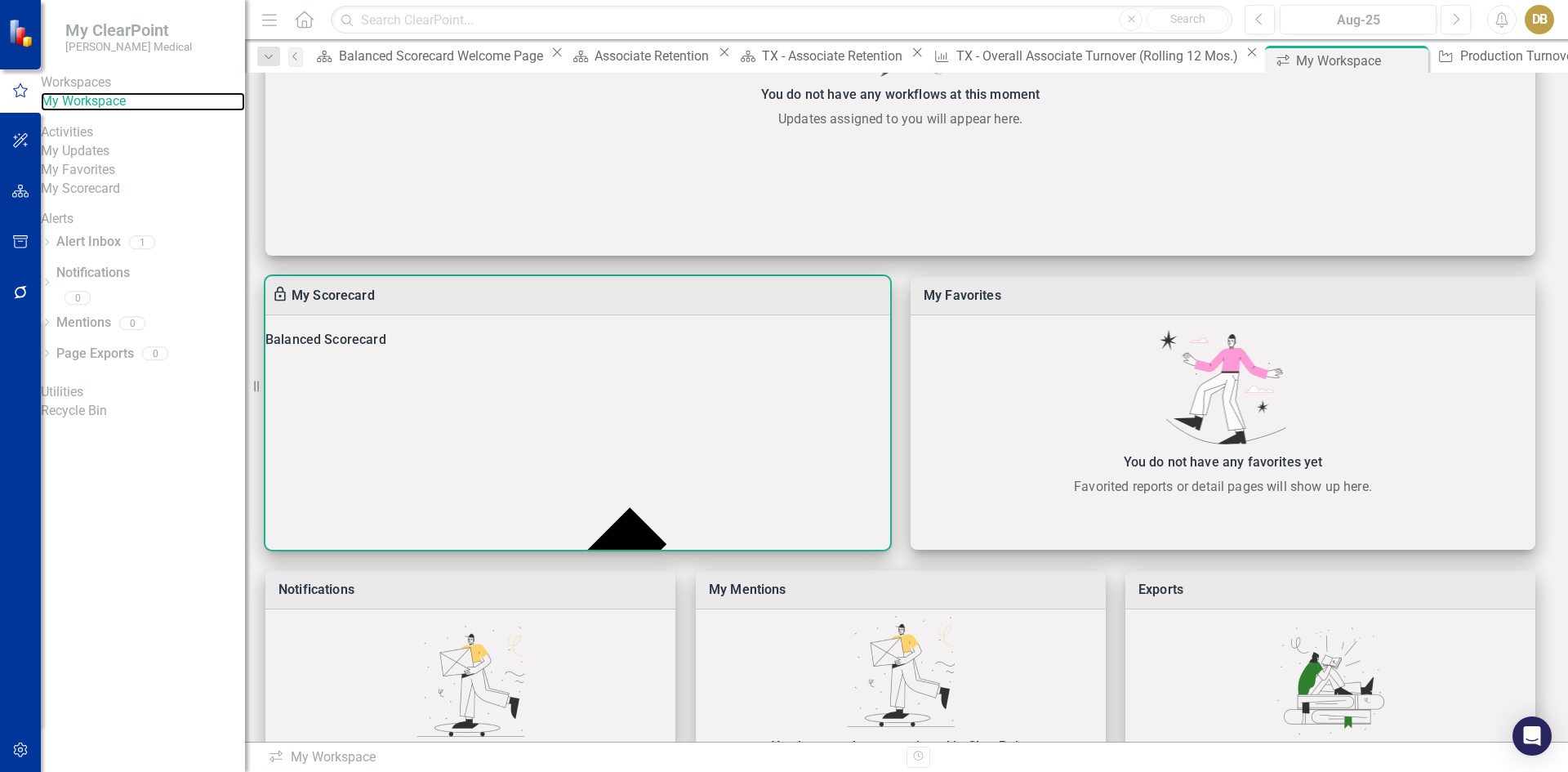
scroll to position [432, 0]
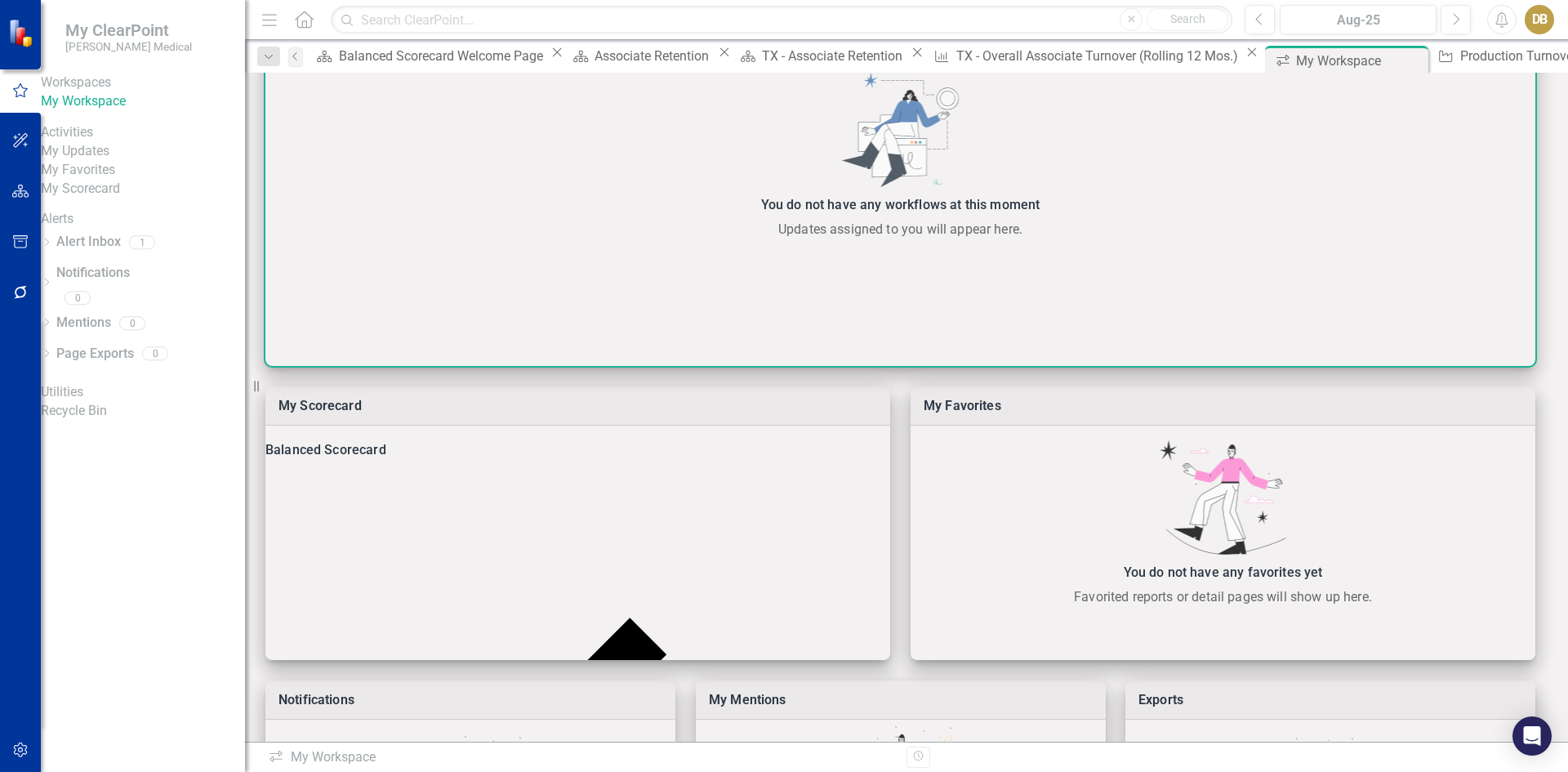
scroll to position [187, 0]
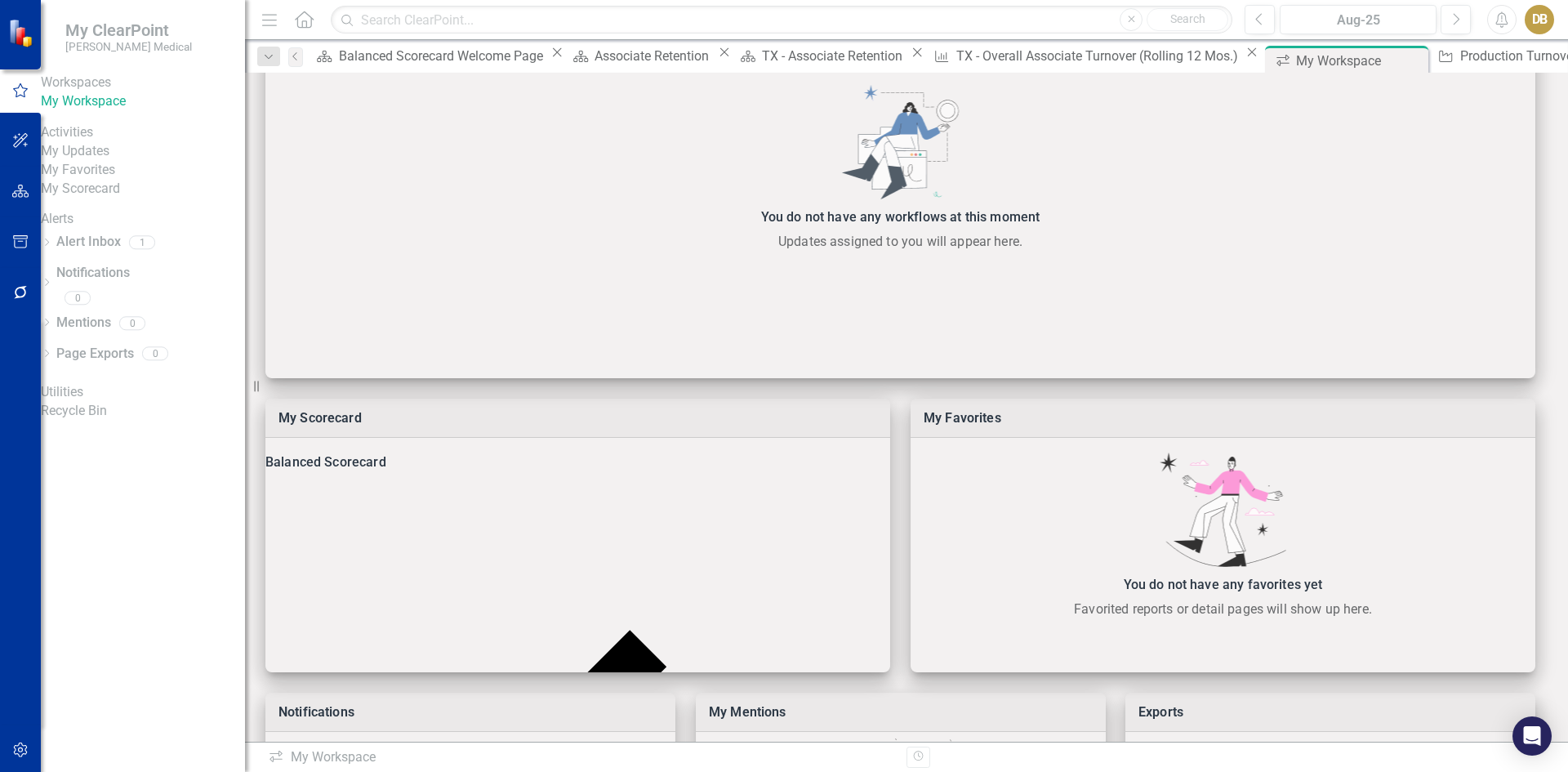
click at [103, 142] on div "Activities" at bounding box center [142, 132] width 204 height 19
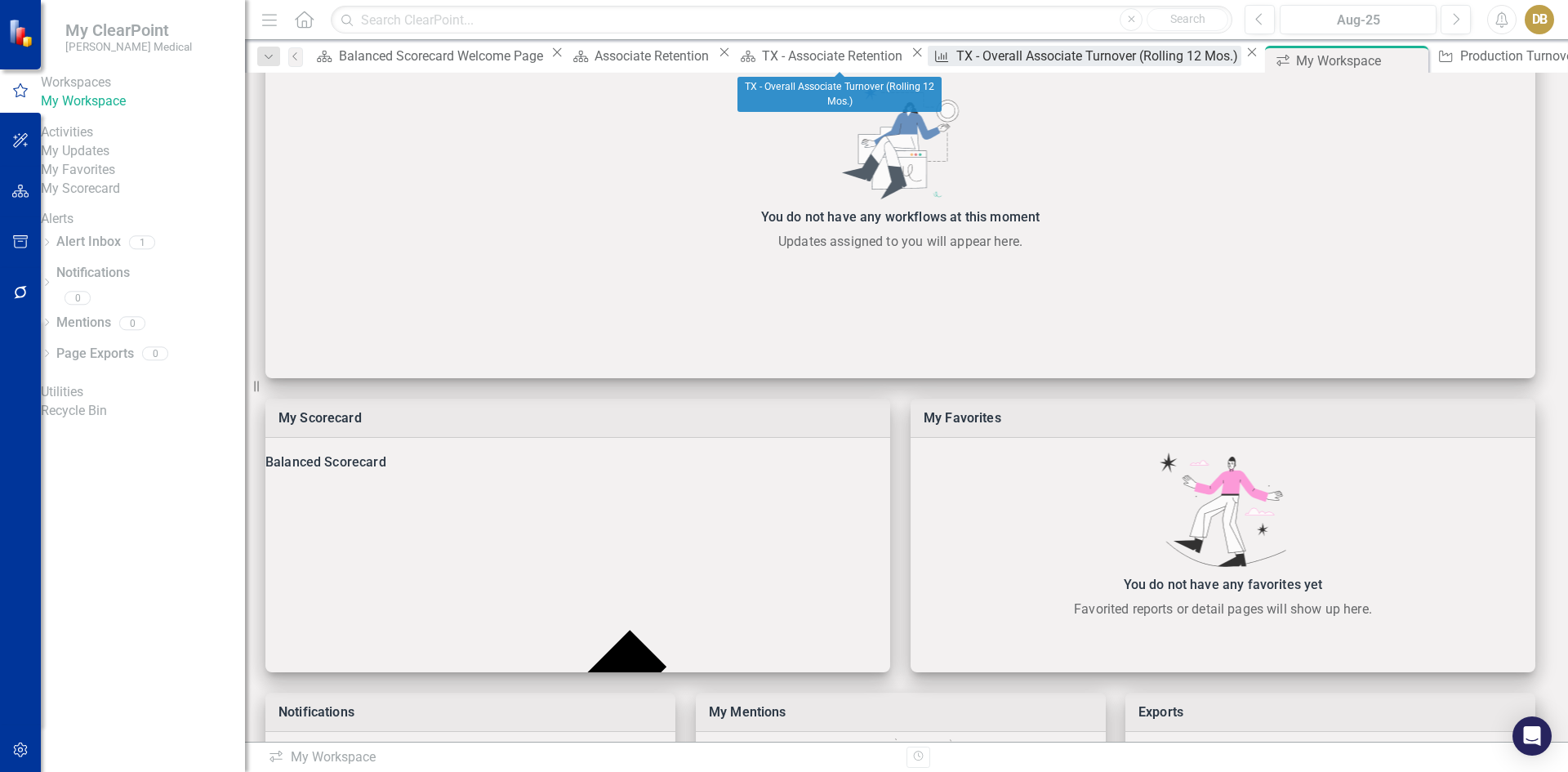
click at [956, 56] on div "TX - Overall Associate Turnover (Rolling 12 Mos.)" at bounding box center [1098, 55] width 286 height 21
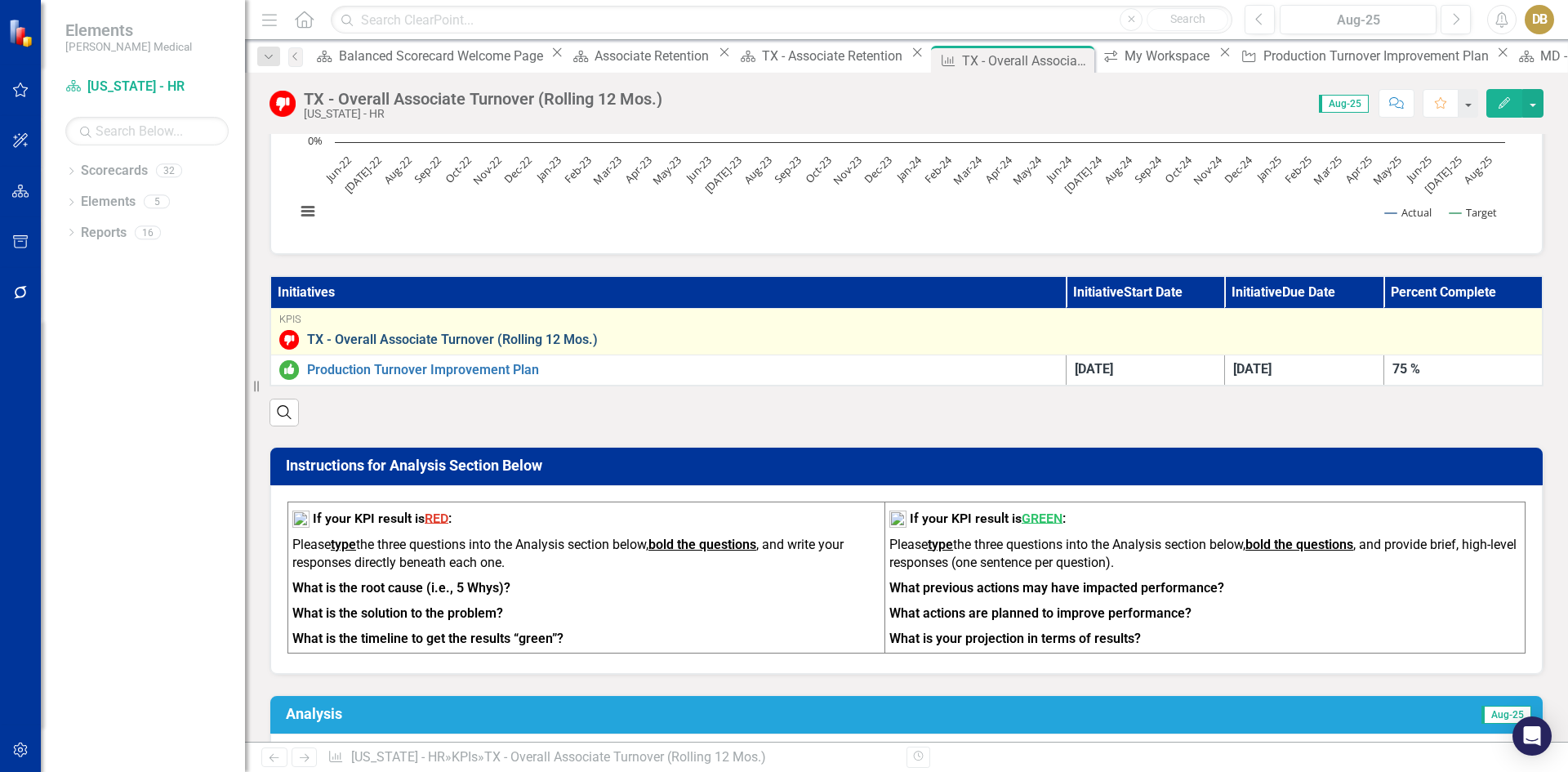
scroll to position [327, 0]
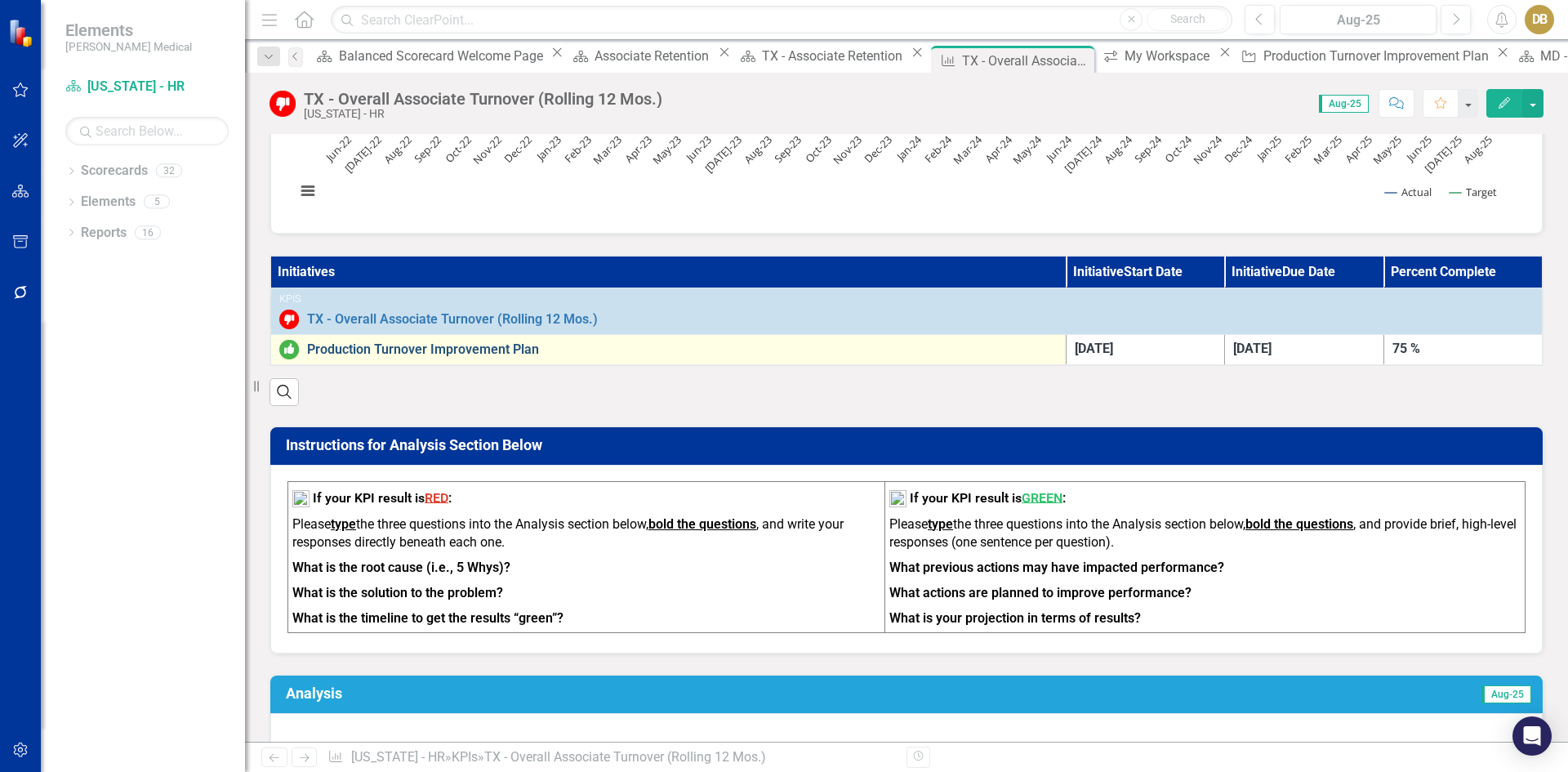
click at [411, 346] on link "Production Turnover Improvement Plan" at bounding box center [682, 349] width 750 height 15
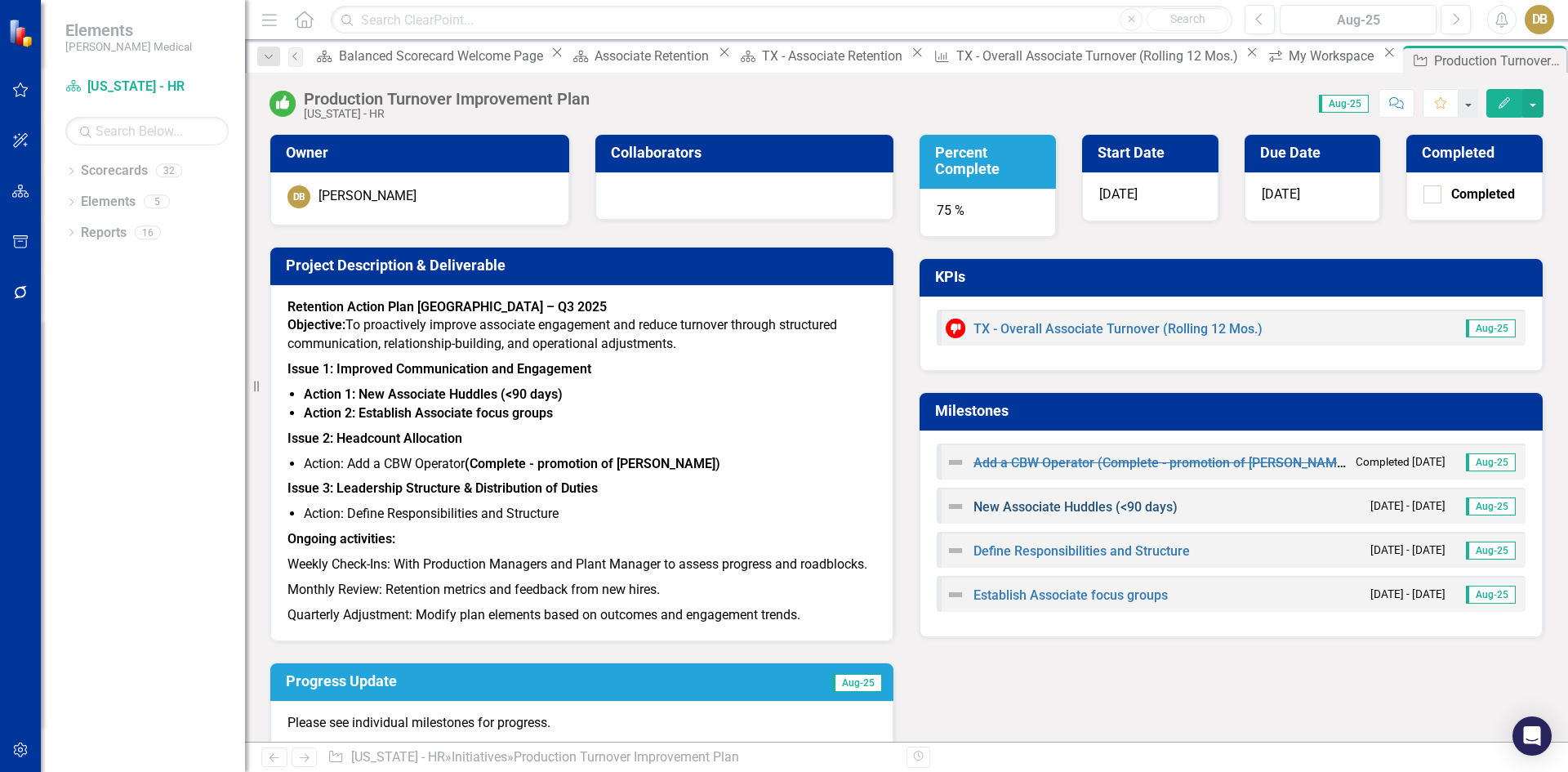
click at [1032, 504] on link "New Associate Huddles (<90 days)" at bounding box center [1075, 506] width 204 height 15
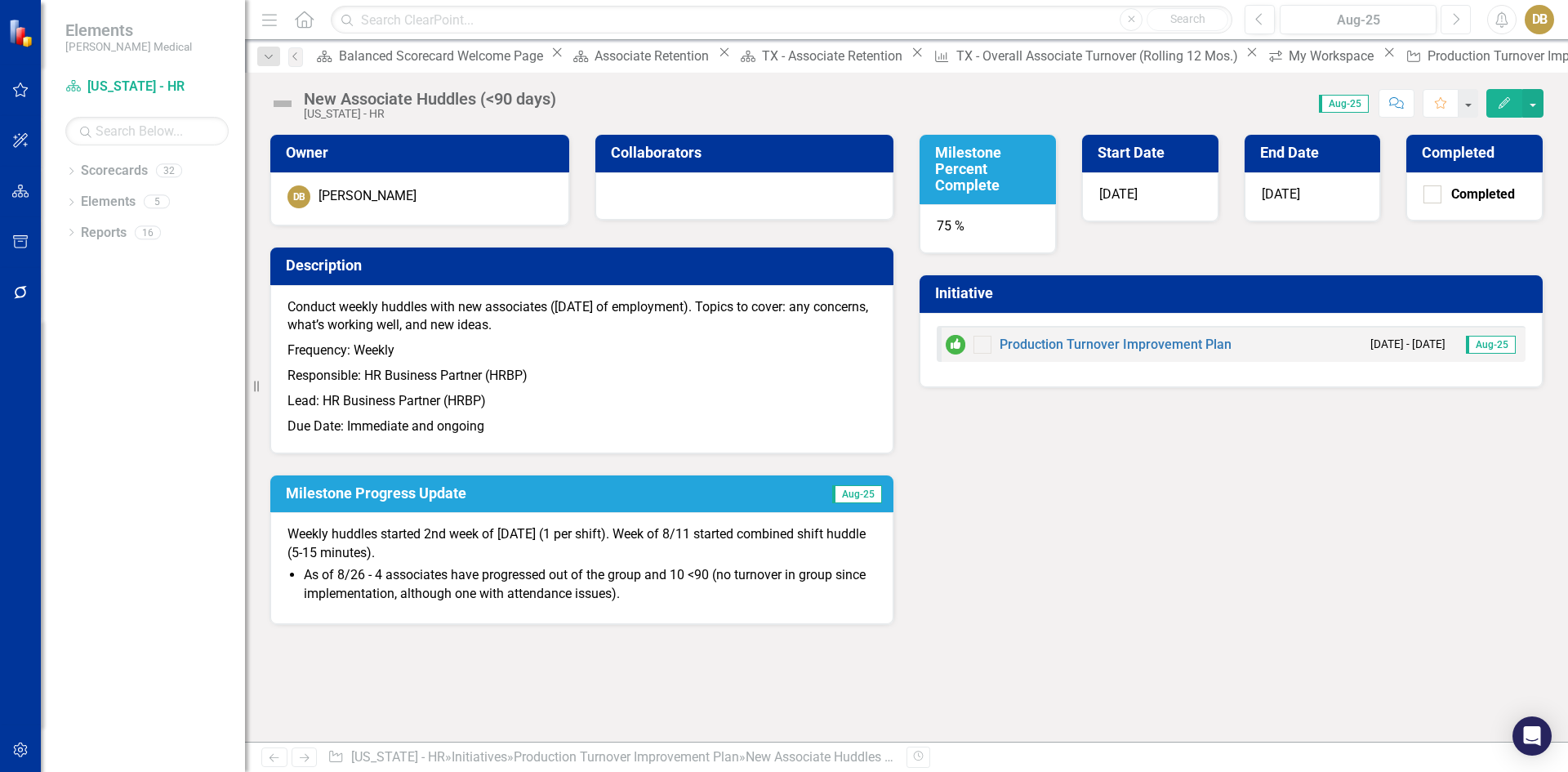
click at [1449, 13] on button "Next" at bounding box center [1455, 19] width 30 height 29
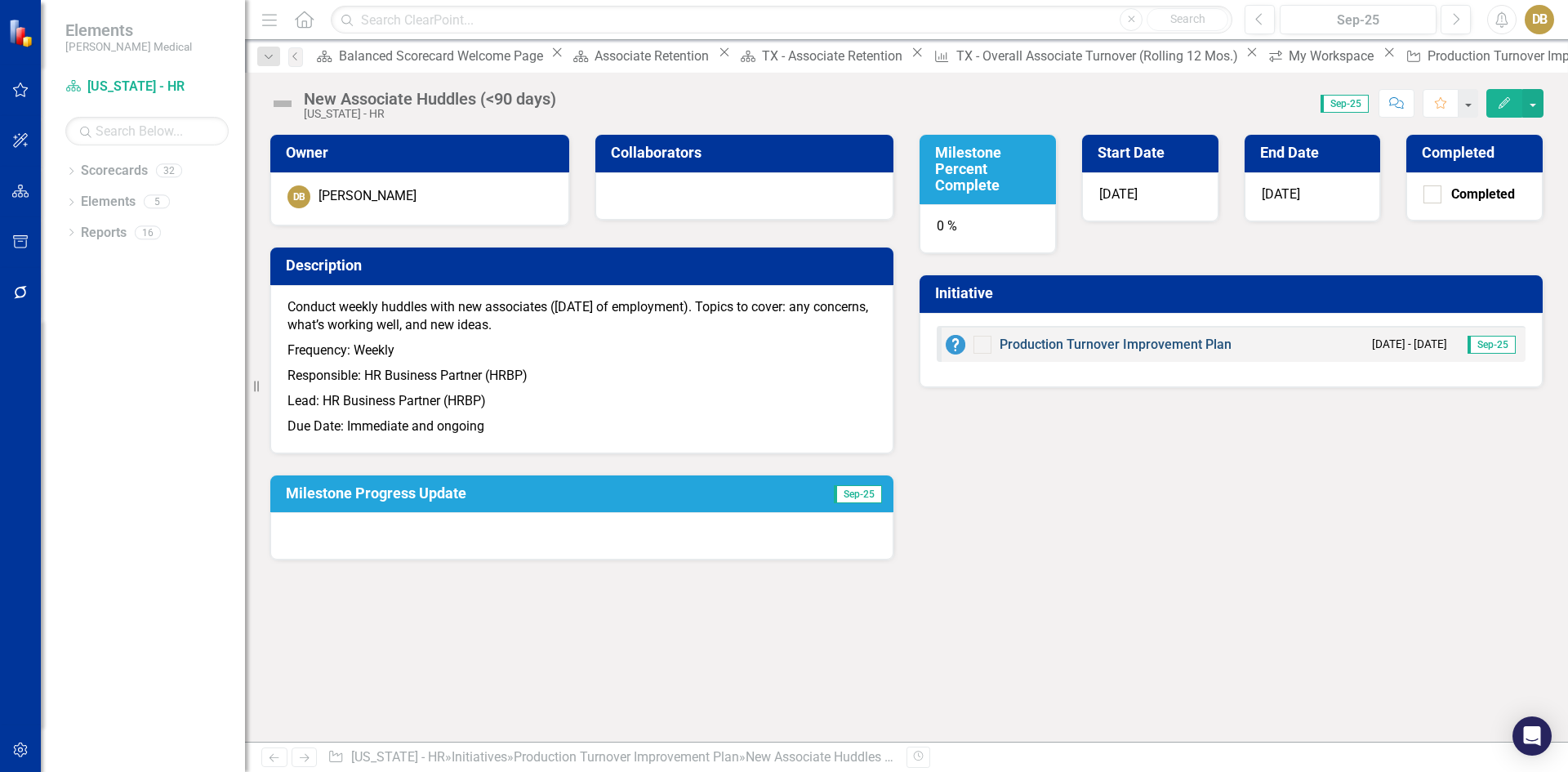
click at [1066, 342] on link "Production Turnover Improvement Plan" at bounding box center [1115, 344] width 232 height 15
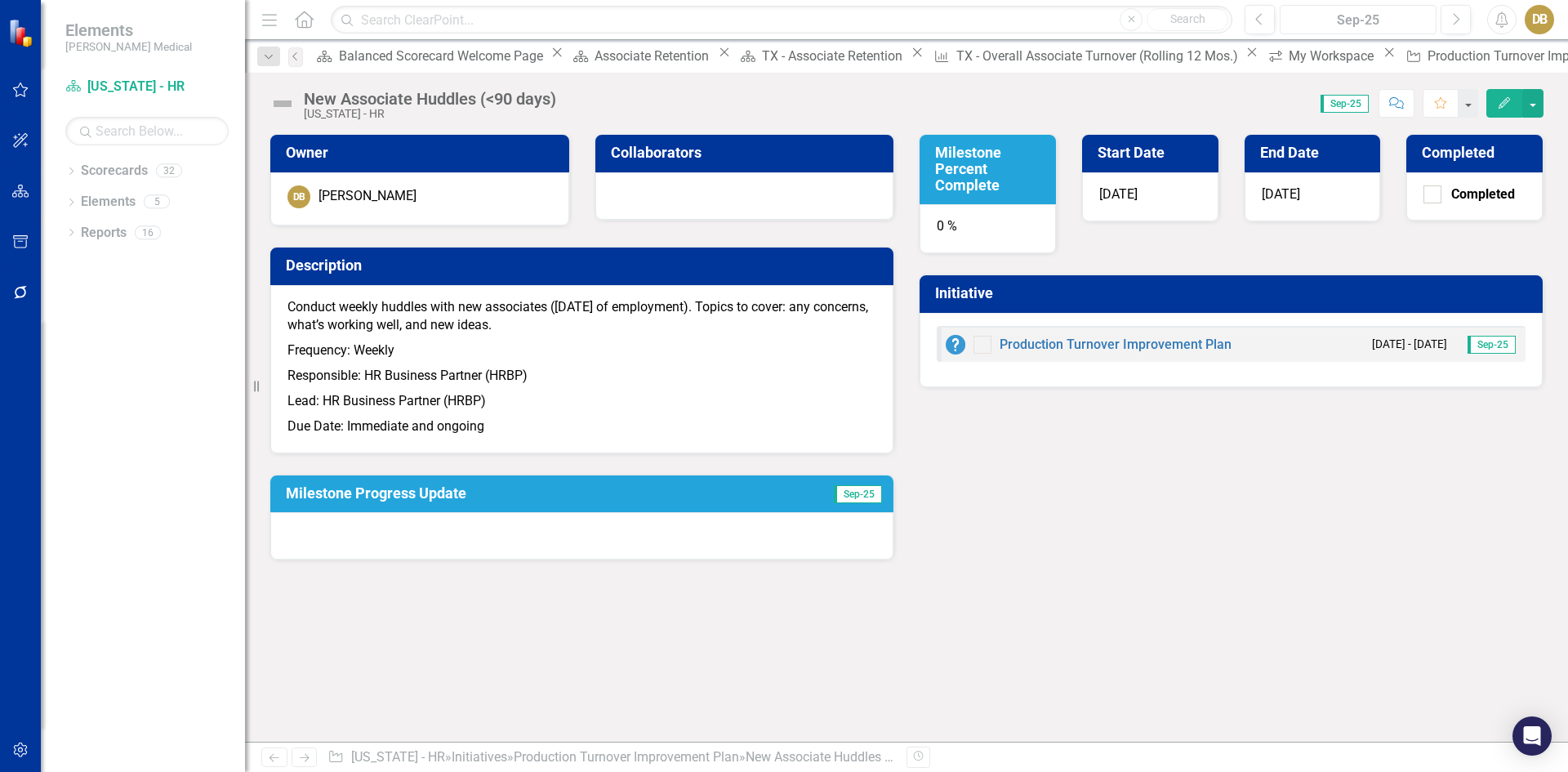
click at [1301, 21] on div "Sep-25" at bounding box center [1358, 21] width 145 height 20
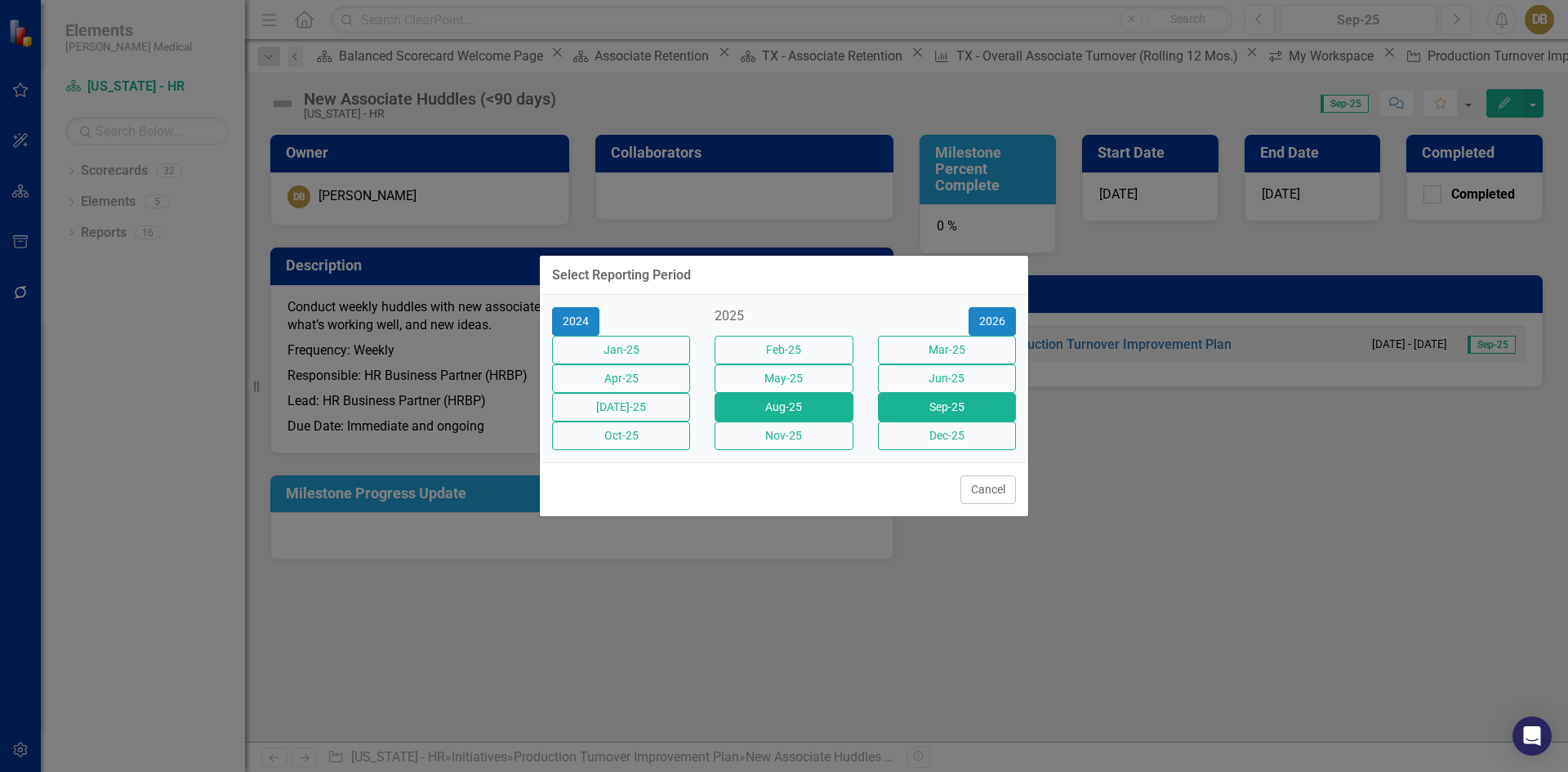
click at [800, 412] on button "Aug-25" at bounding box center [784, 407] width 138 height 29
